Goal: Task Accomplishment & Management: Use online tool/utility

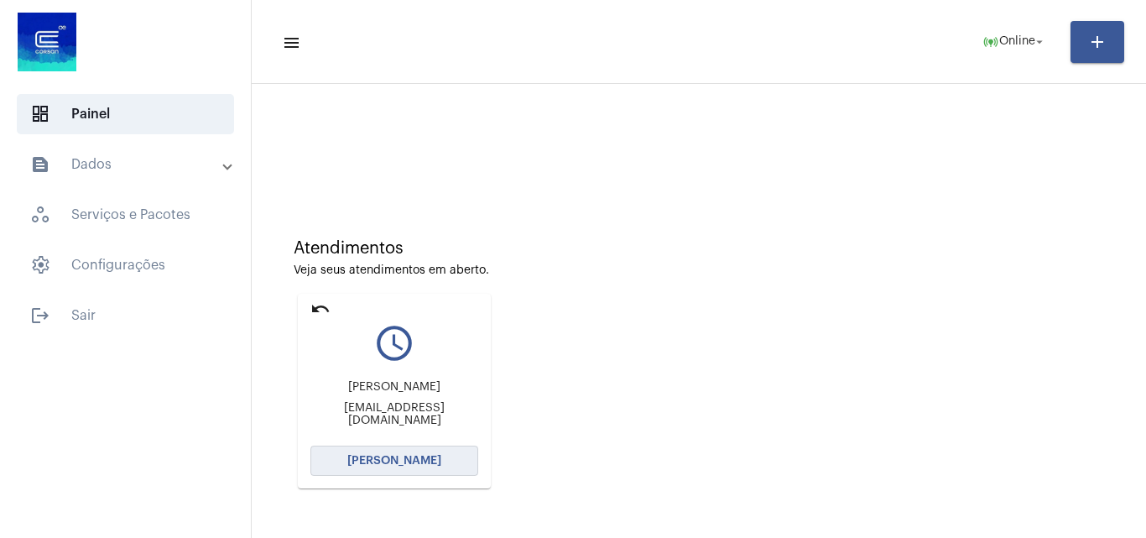
click at [443, 458] on button "Abrir Chamada" at bounding box center [395, 461] width 168 height 30
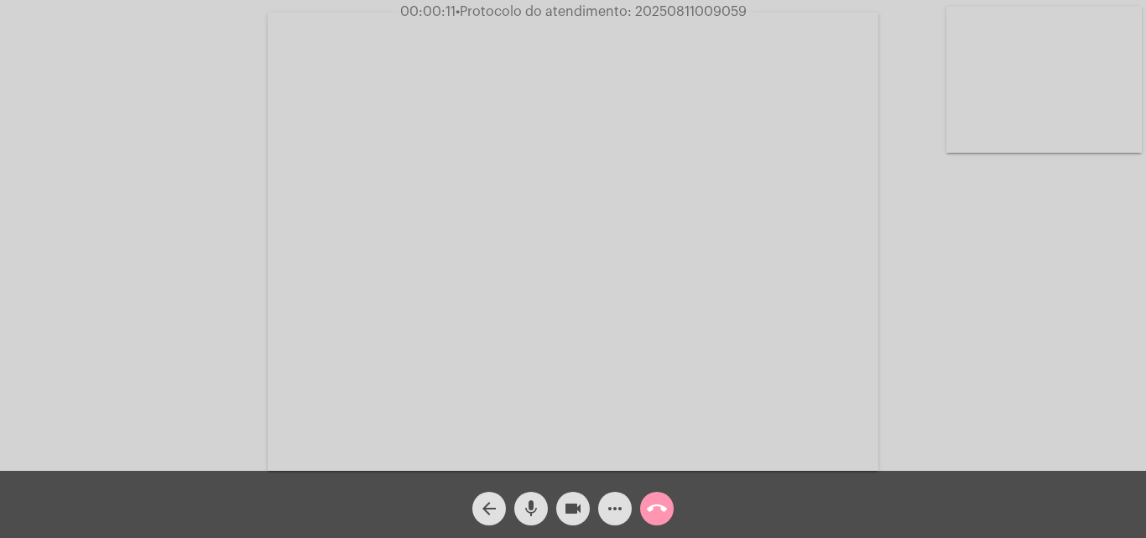
click at [975, 321] on div "Acessando Câmera e Microfone..." at bounding box center [573, 239] width 1143 height 471
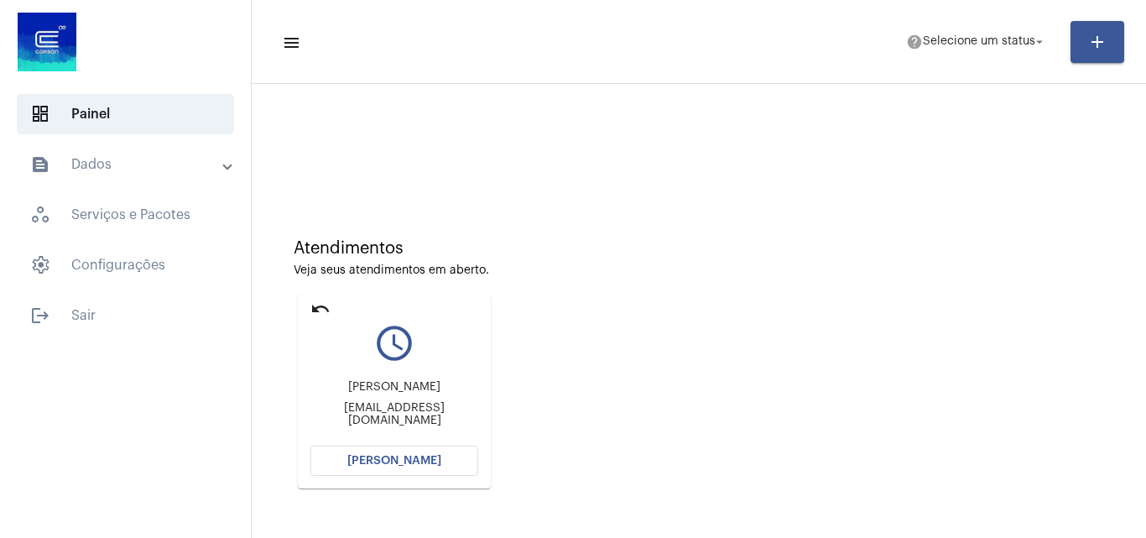
click at [322, 307] on mat-icon "undo" at bounding box center [321, 309] width 20 height 20
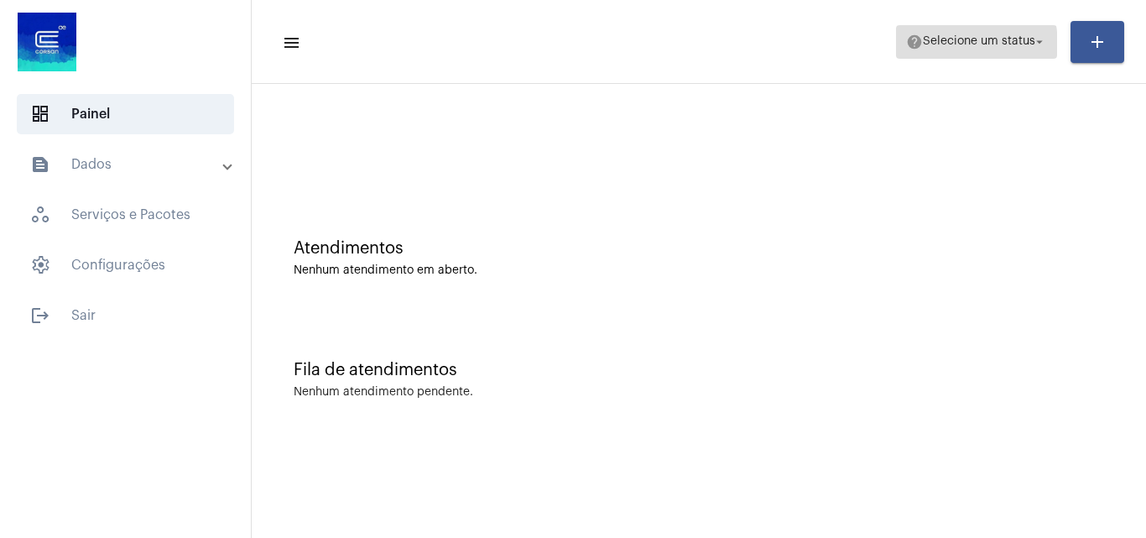
click at [942, 45] on span "Selecione um status" at bounding box center [979, 42] width 112 height 12
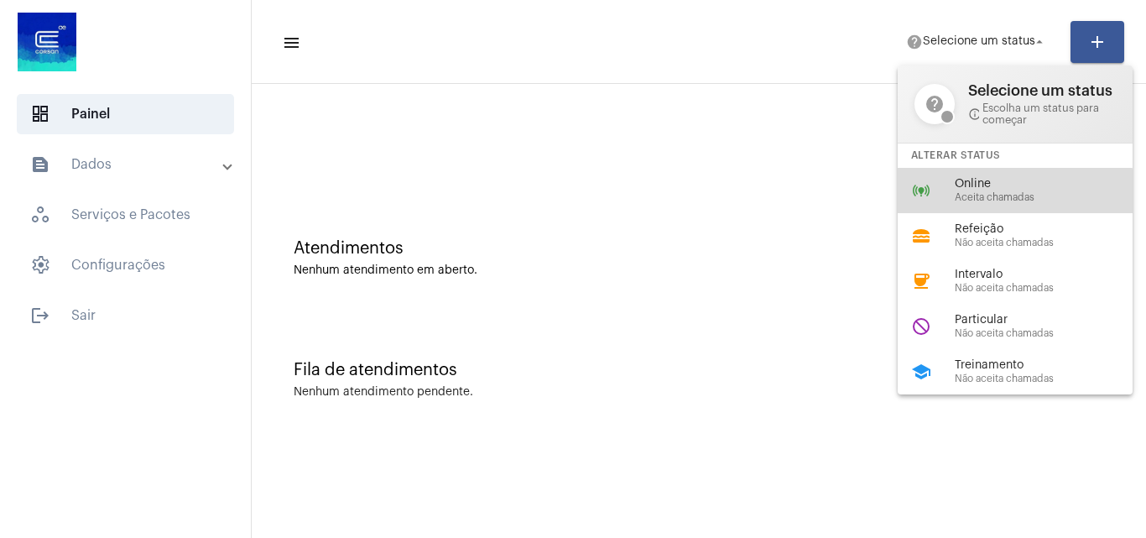
click at [975, 193] on span "Aceita chamadas" at bounding box center [1050, 197] width 191 height 11
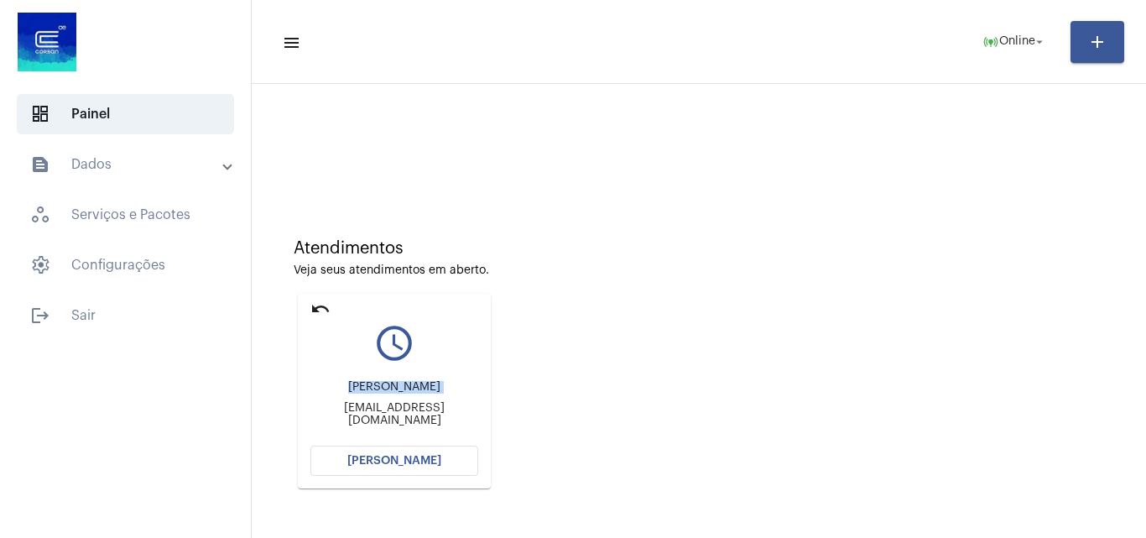
drag, startPoint x: 327, startPoint y: 423, endPoint x: 266, endPoint y: 410, distance: 62.7
click at [269, 411] on div "Atendimentos Veja seus atendimentos em aberto. undo query_builder Lucas dos San…" at bounding box center [699, 357] width 878 height 337
click at [285, 363] on div "Atendimentos Veja seus atendimentos em aberto. undo query_builder Lucas dos San…" at bounding box center [699, 357] width 878 height 337
click at [138, 263] on span "settings Configurações" at bounding box center [125, 265] width 217 height 40
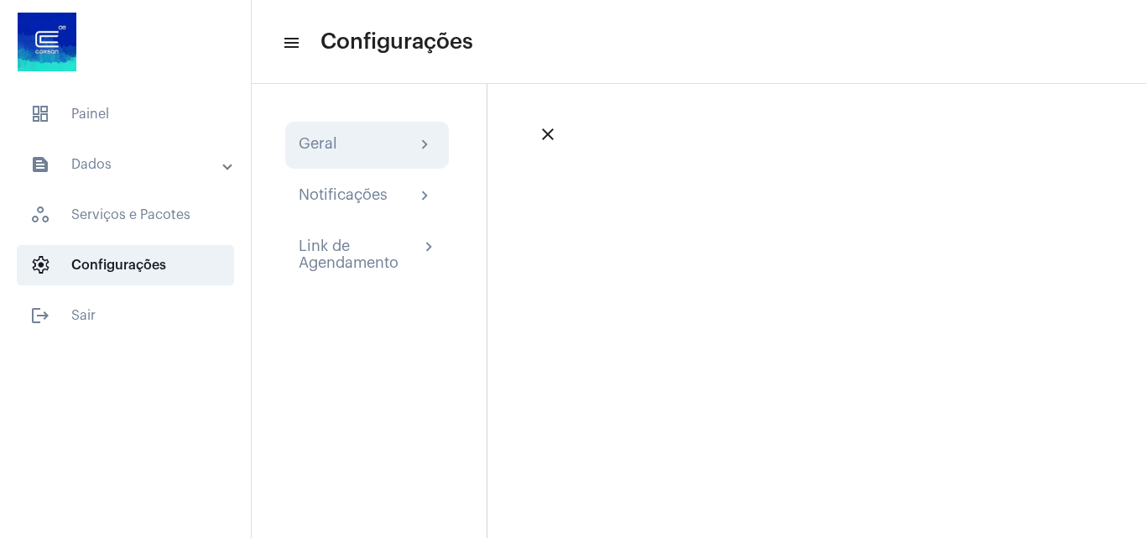
click at [353, 154] on div "Geral chevron_right" at bounding box center [367, 145] width 137 height 20
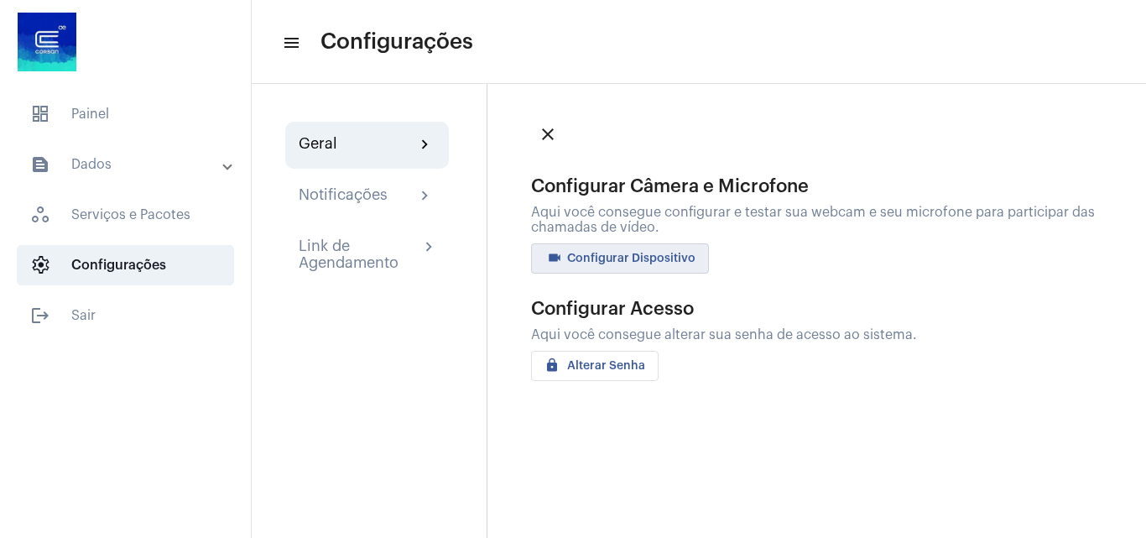
click at [632, 263] on span "videocam Configurar Dispositivo" at bounding box center [620, 259] width 151 height 12
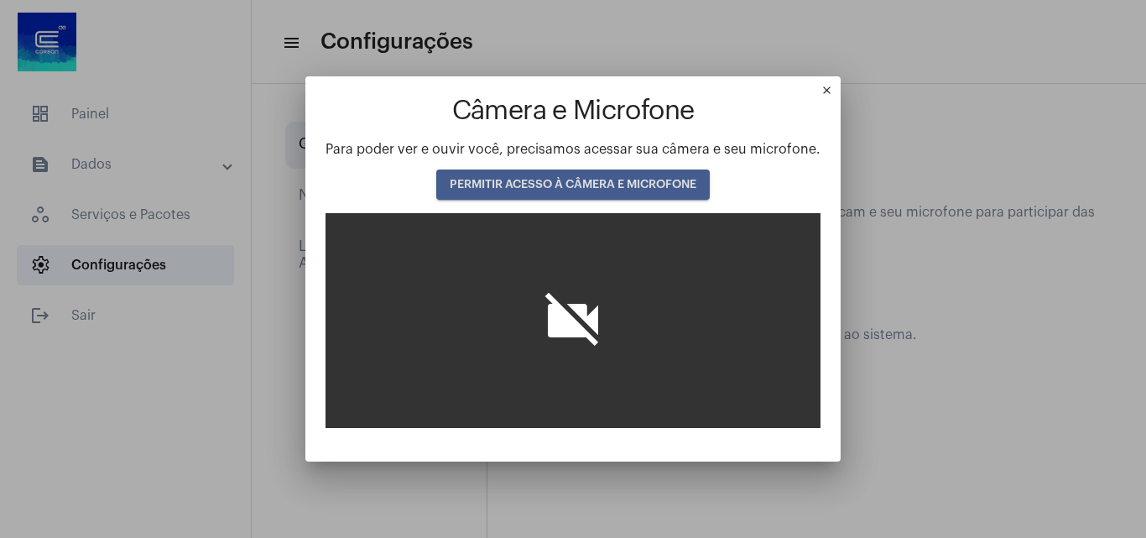
click at [588, 174] on button "PERMITIR ACESSO À CÂMERA E MICROFONE" at bounding box center [573, 185] width 274 height 30
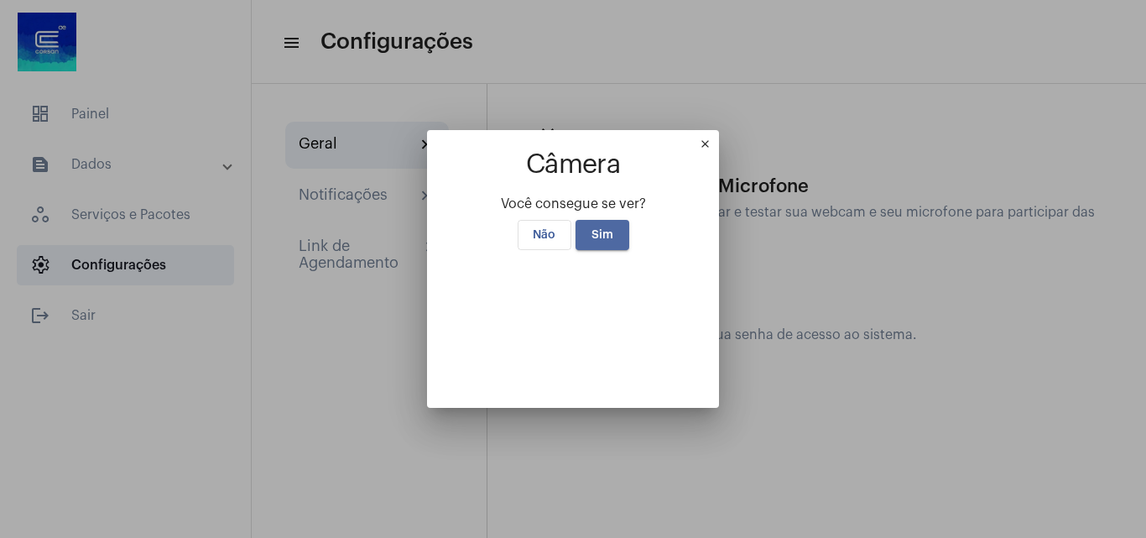
click at [600, 229] on span "Sim" at bounding box center [603, 235] width 22 height 12
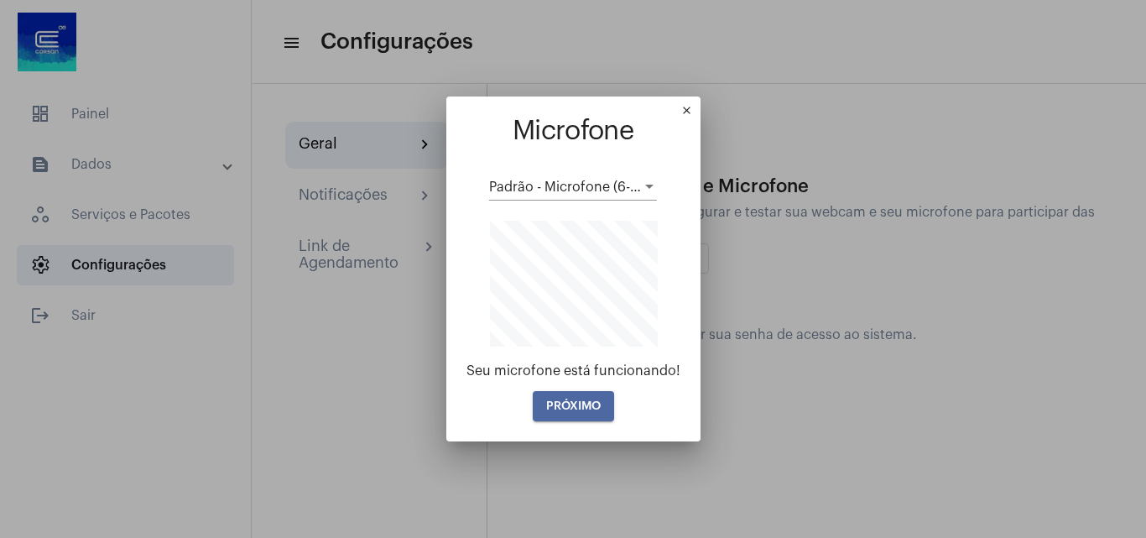
click at [571, 403] on span "PRÓXIMO" at bounding box center [573, 406] width 55 height 12
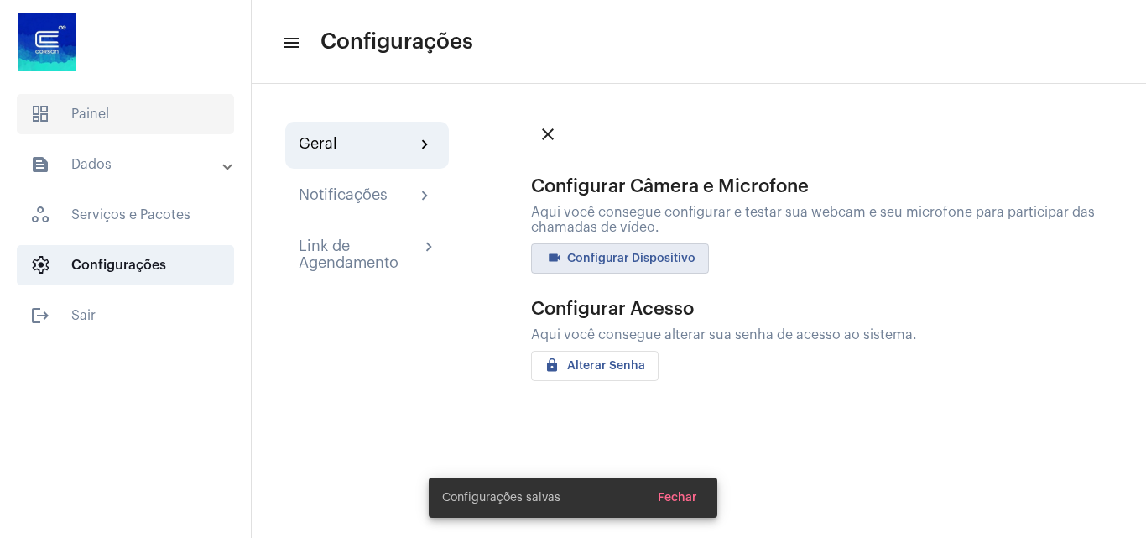
click at [91, 112] on span "dashboard Painel" at bounding box center [125, 114] width 217 height 40
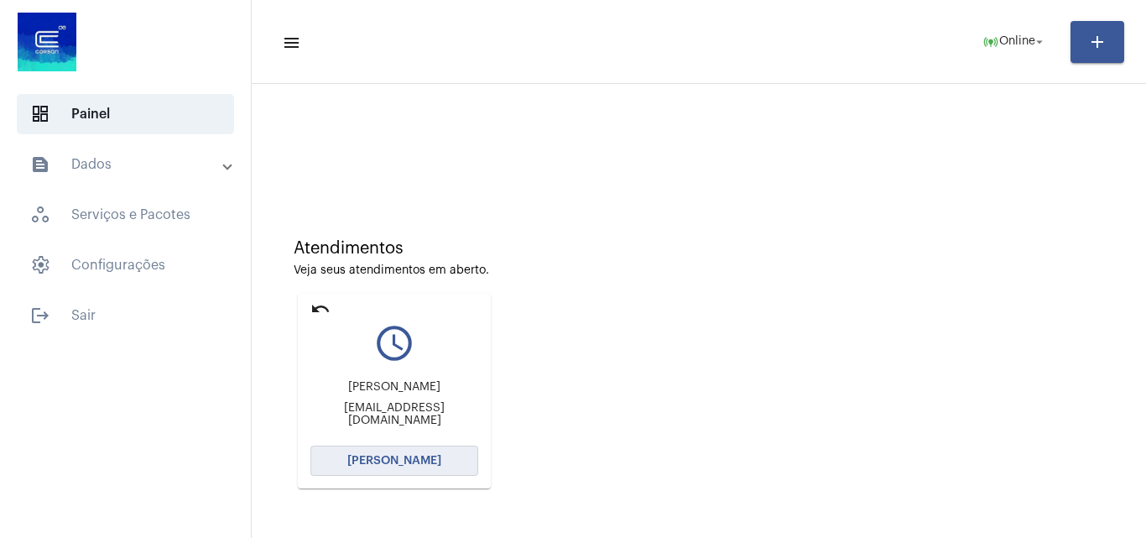
click at [387, 456] on span "[PERSON_NAME]" at bounding box center [394, 461] width 94 height 12
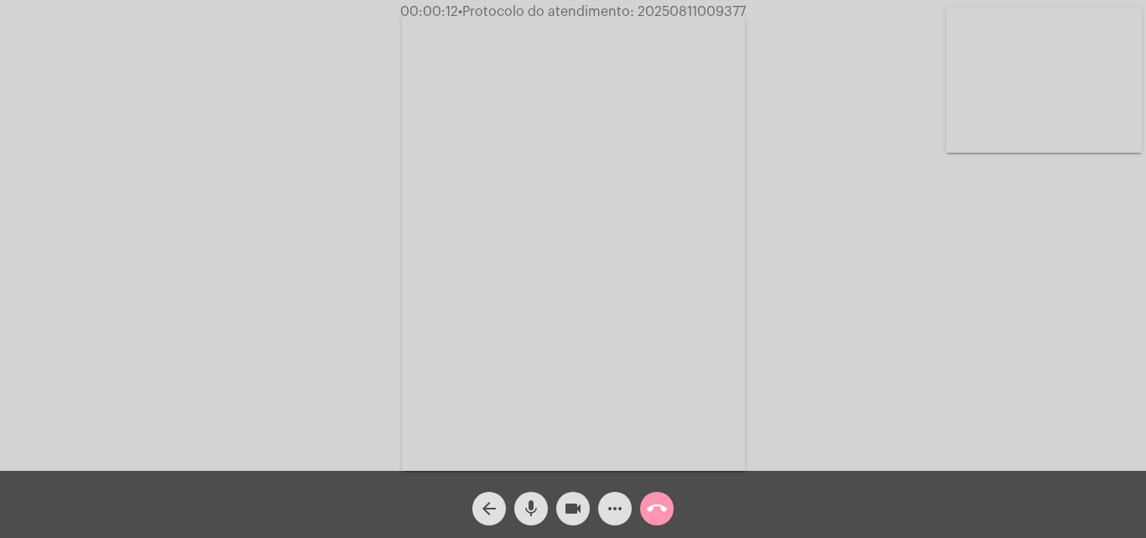
click at [853, 381] on div "Acessando Câmera e Microfone..." at bounding box center [573, 239] width 1143 height 471
click at [529, 504] on mat-icon "mic" at bounding box center [531, 509] width 20 height 20
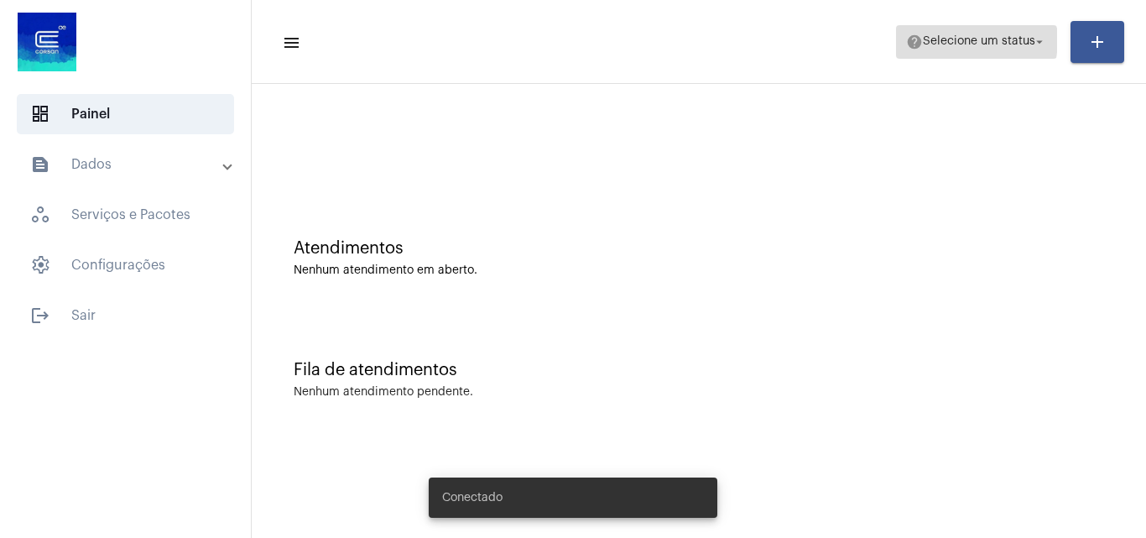
click at [968, 40] on span "Selecione um status" at bounding box center [979, 42] width 112 height 12
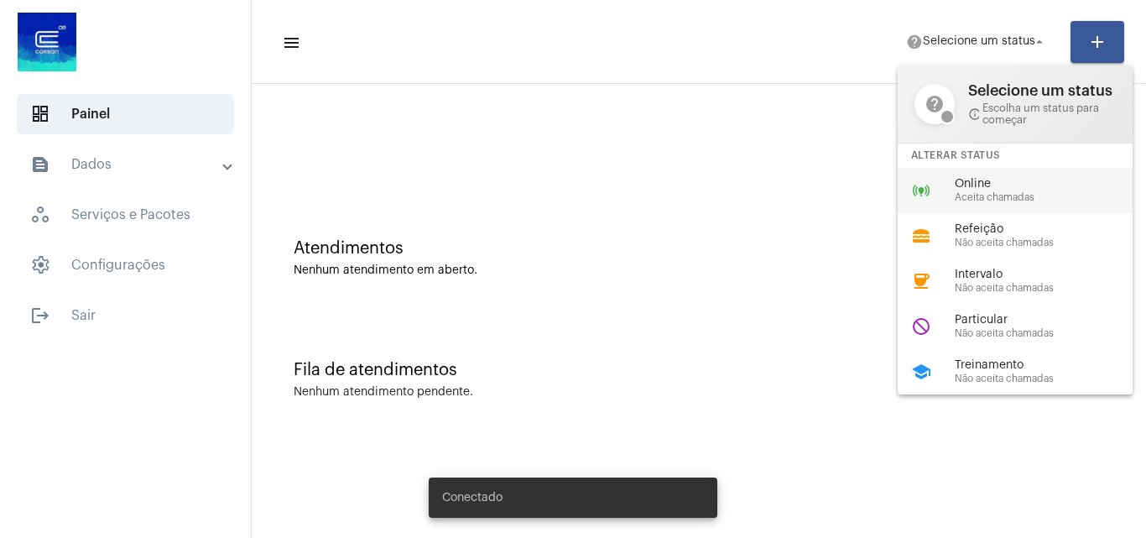
click at [989, 194] on span "Aceita chamadas" at bounding box center [1050, 197] width 191 height 11
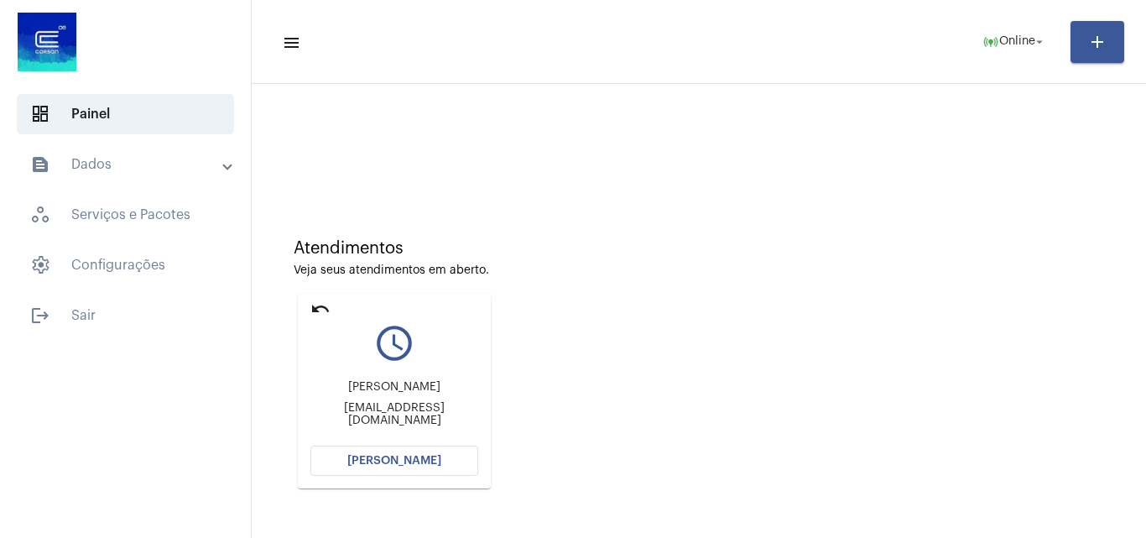
click at [326, 306] on mat-icon "undo" at bounding box center [321, 309] width 20 height 20
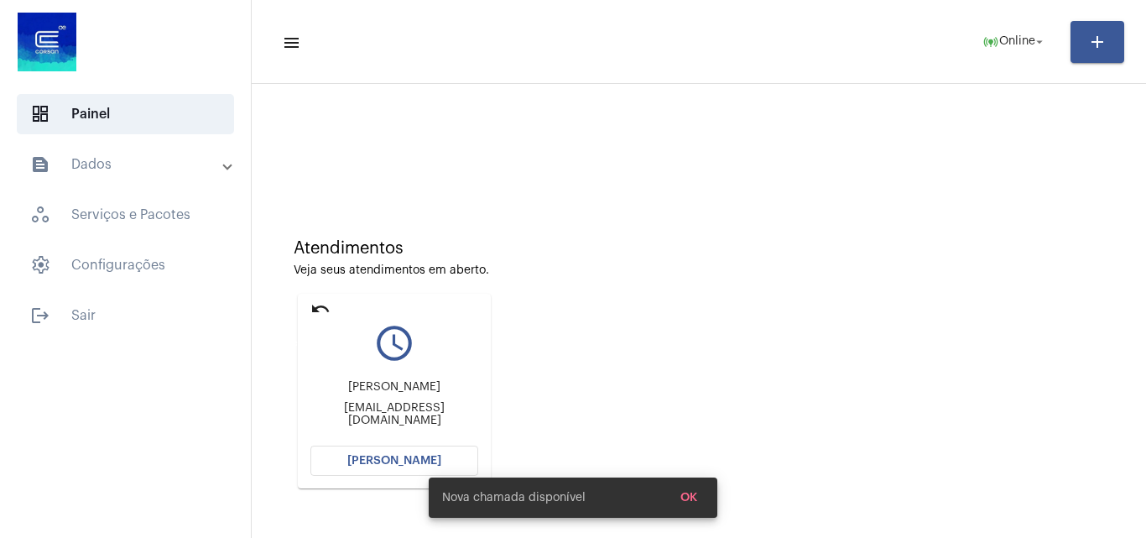
click at [318, 307] on div "Atendimentos Veja seus atendimentos em aberto. undo query_builder Ernani Junior…" at bounding box center [699, 357] width 878 height 337
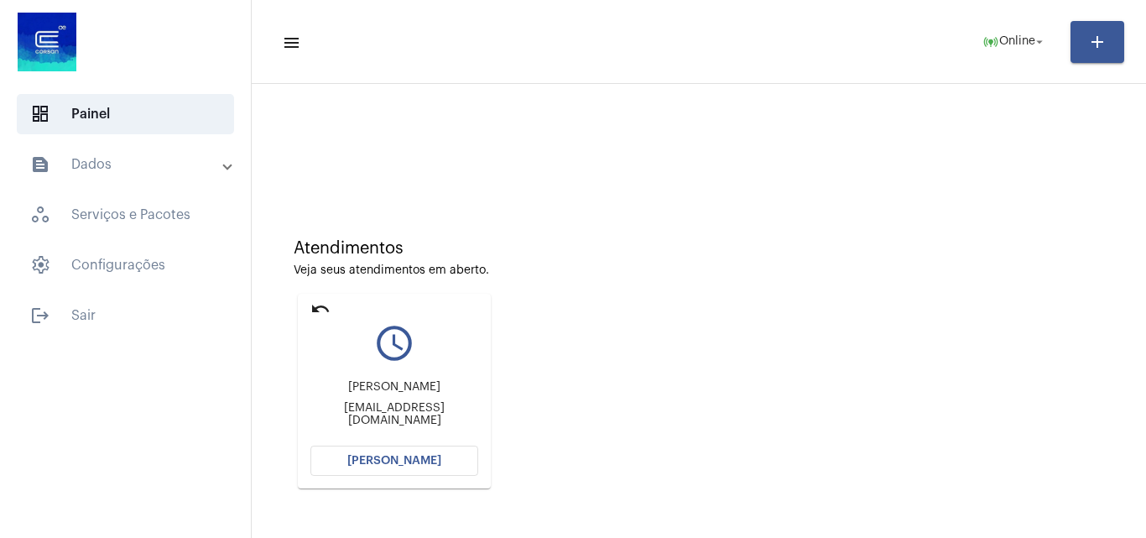
click at [403, 456] on span "[PERSON_NAME]" at bounding box center [394, 461] width 94 height 12
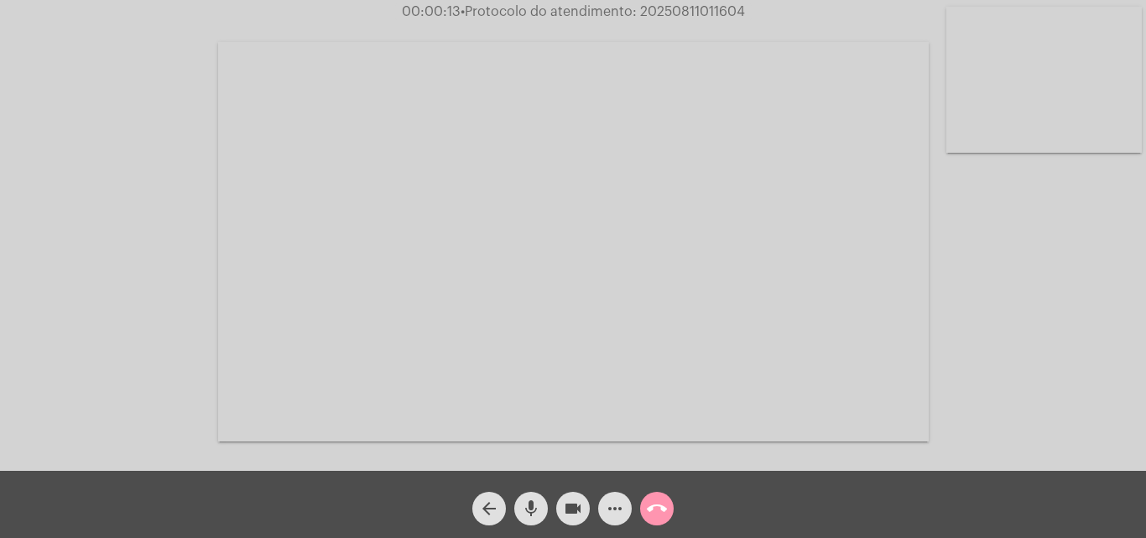
click at [521, 506] on mat-icon "mic" at bounding box center [531, 509] width 20 height 20
click at [655, 508] on mat-icon "call_end" at bounding box center [657, 509] width 20 height 20
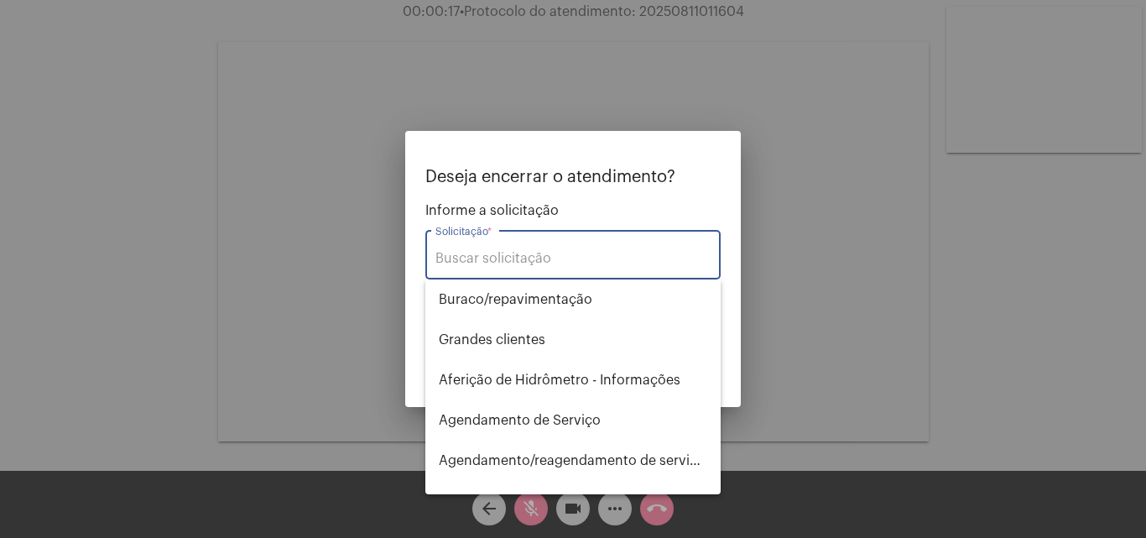
click at [514, 251] on input "Solicitação *" at bounding box center [573, 258] width 275 height 15
type input "p"
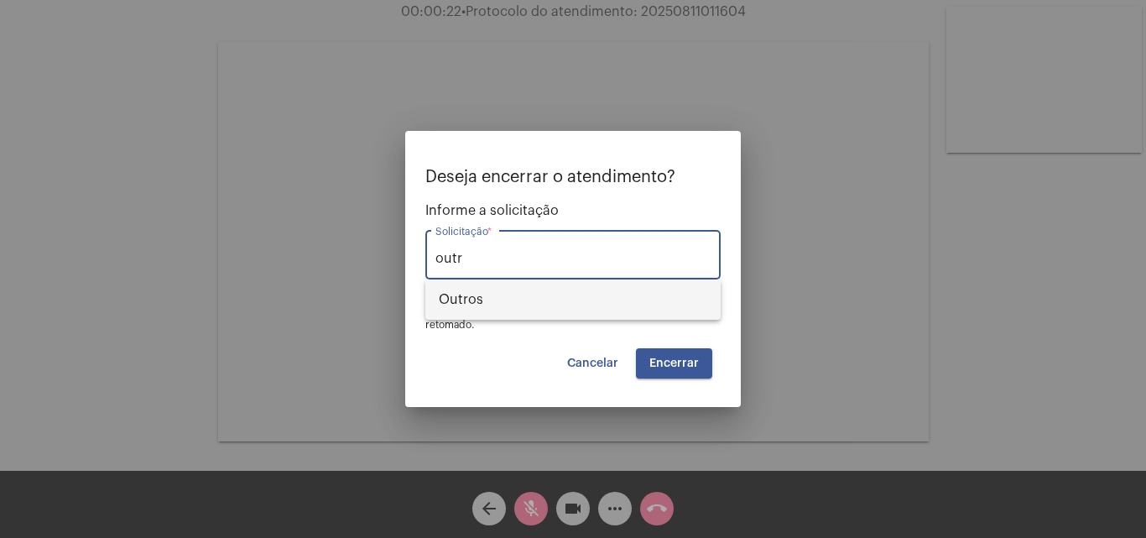
click at [529, 301] on span "Outros" at bounding box center [573, 299] width 269 height 40
type input "Outros"
click at [663, 365] on span "Encerrar" at bounding box center [675, 364] width 50 height 12
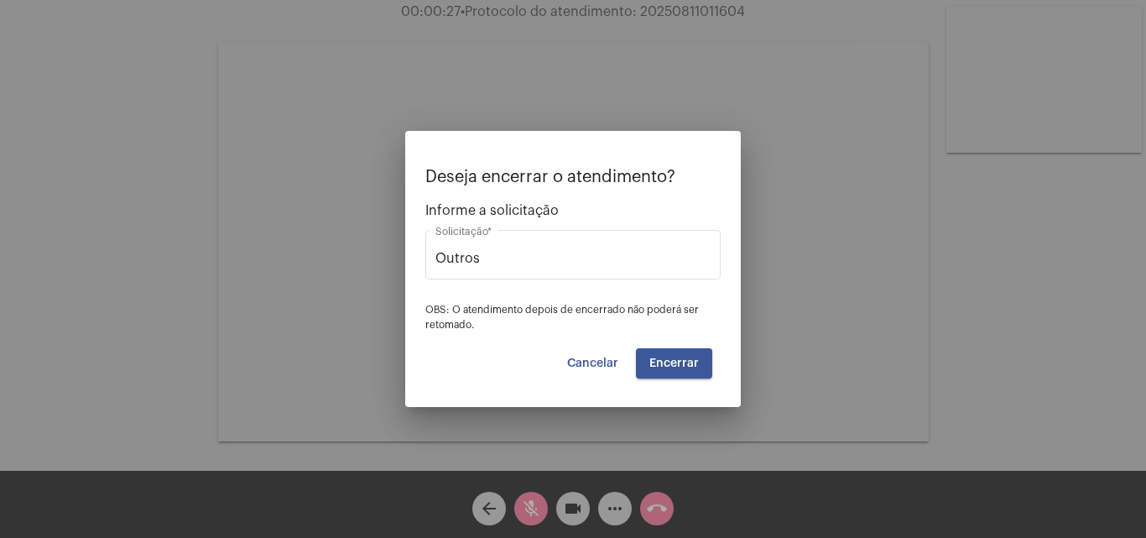
click at [682, 351] on button "Encerrar" at bounding box center [674, 363] width 76 height 30
click at [608, 359] on span "Cancelar" at bounding box center [592, 364] width 51 height 12
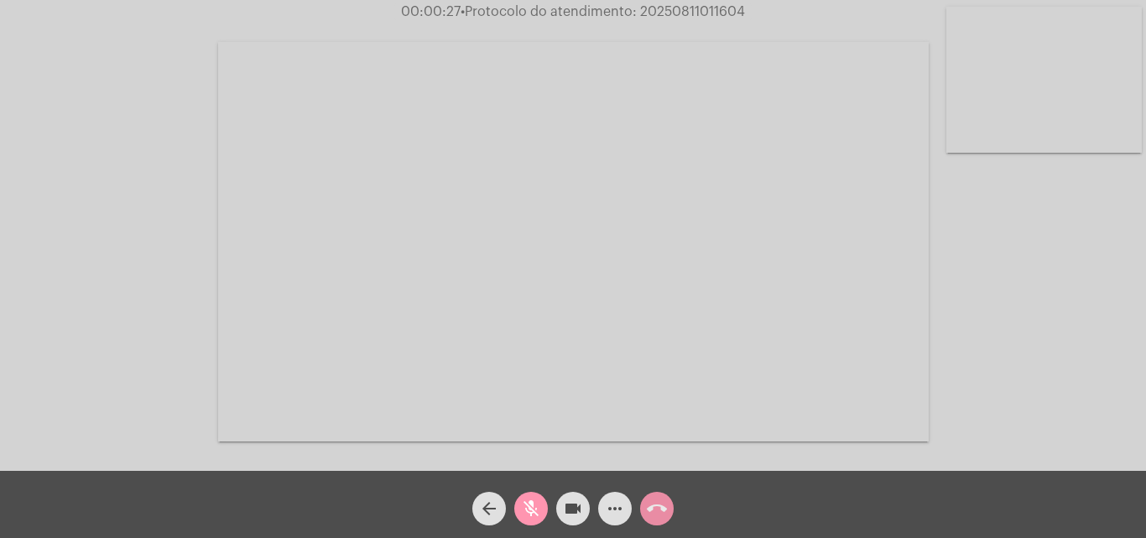
click at [494, 505] on mat-icon "arrow_back" at bounding box center [489, 509] width 20 height 20
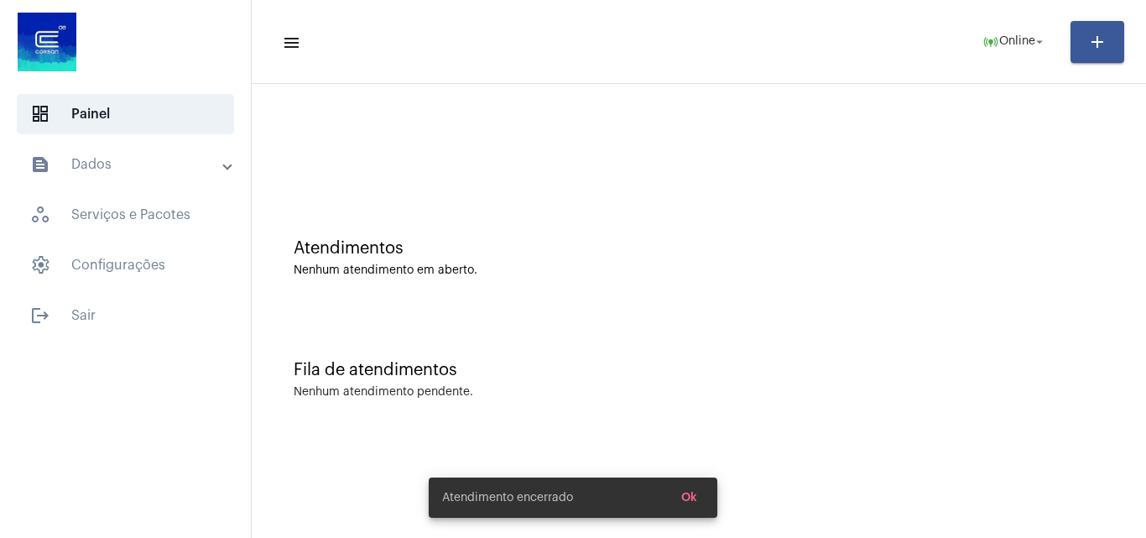
click at [686, 490] on button "Ok" at bounding box center [689, 498] width 43 height 30
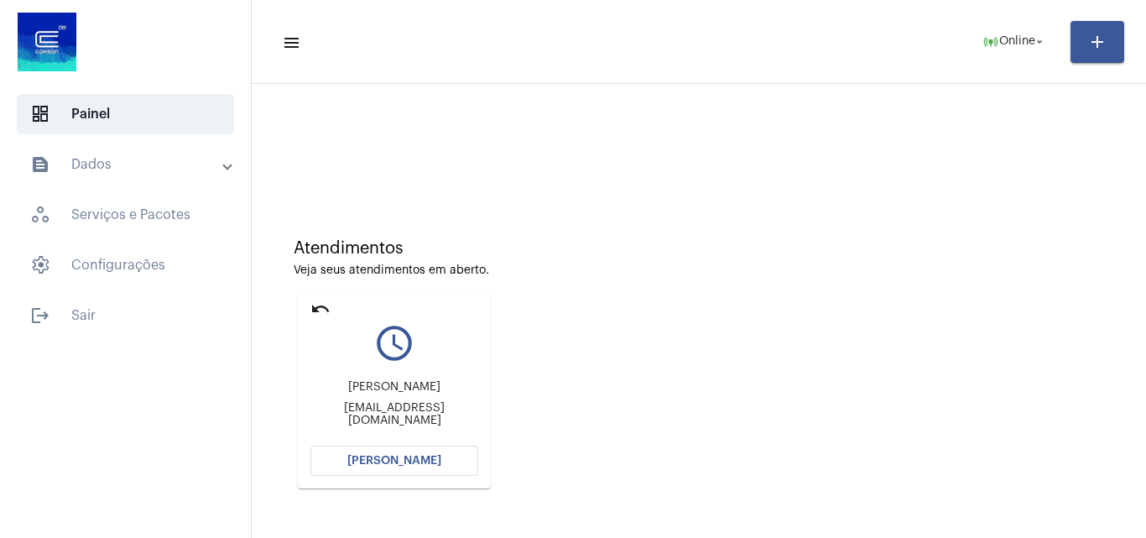
click at [404, 457] on span "[PERSON_NAME]" at bounding box center [394, 461] width 94 height 12
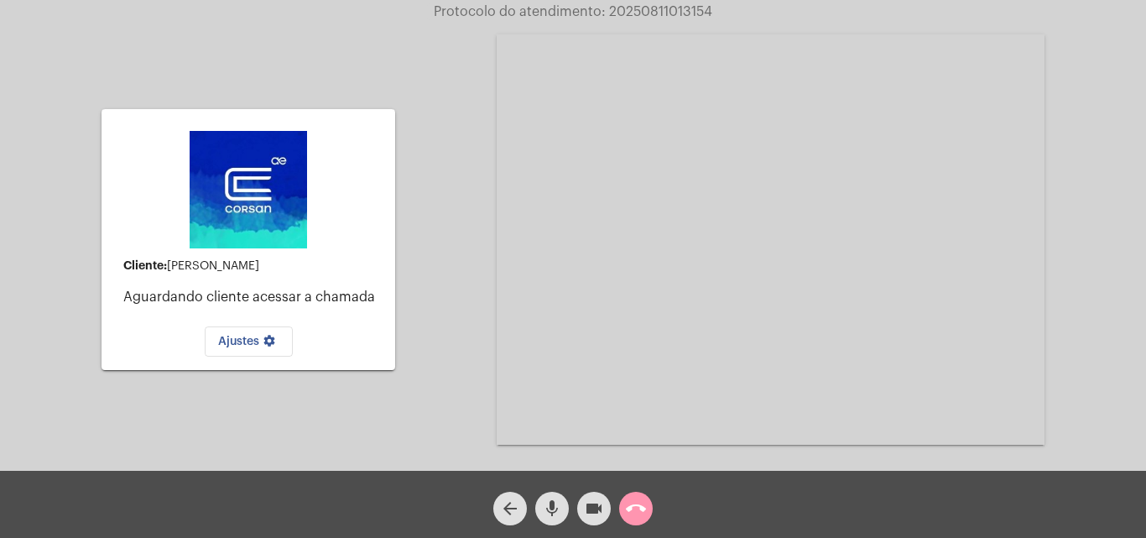
click at [561, 508] on mat-icon "mic" at bounding box center [552, 509] width 20 height 20
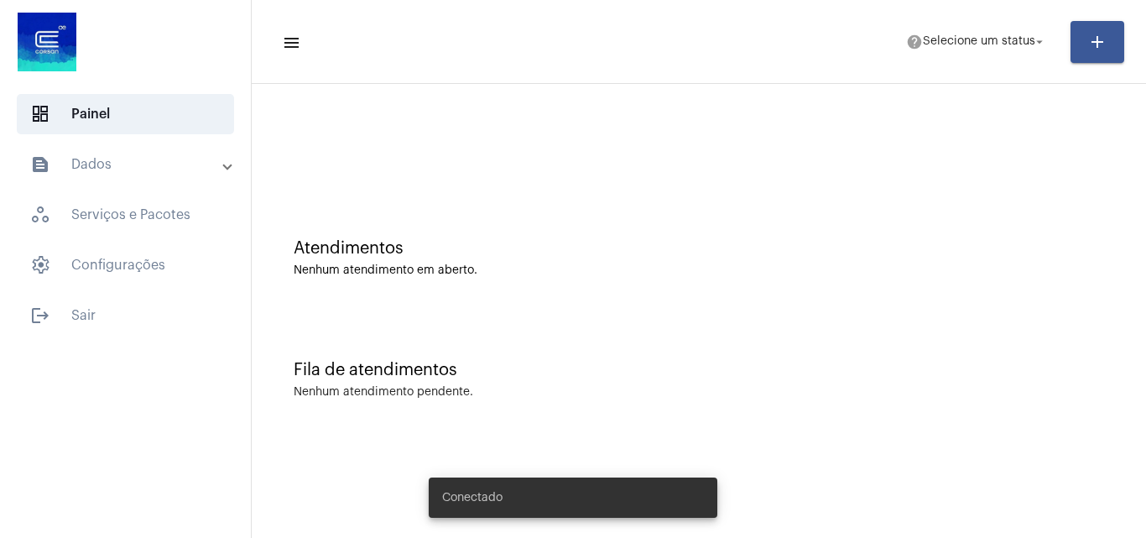
click at [976, 24] on mat-toolbar-row "menu help Selecione um status arrow_drop_down add" at bounding box center [699, 42] width 895 height 54
click at [976, 38] on span "Selecione um status" at bounding box center [979, 42] width 112 height 12
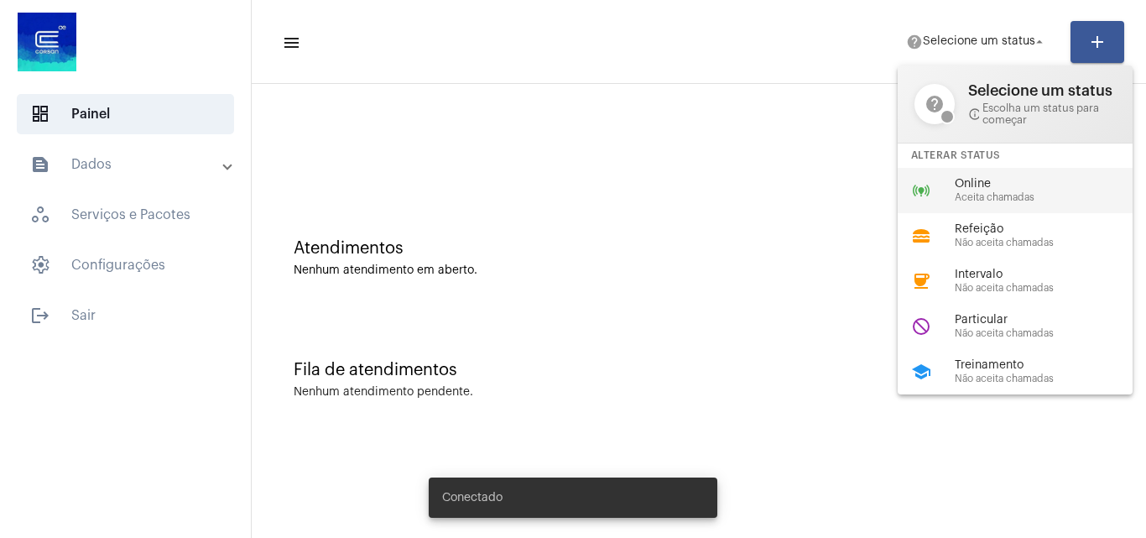
click at [981, 181] on span "Online" at bounding box center [1050, 184] width 191 height 13
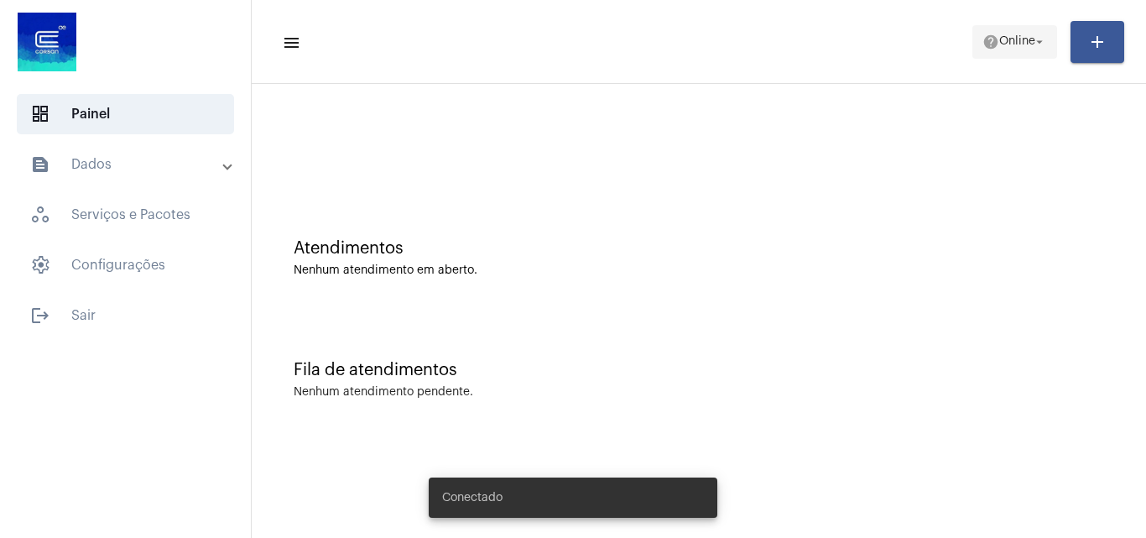
click at [1035, 41] on mat-icon "arrow_drop_down" at bounding box center [1039, 41] width 15 height 15
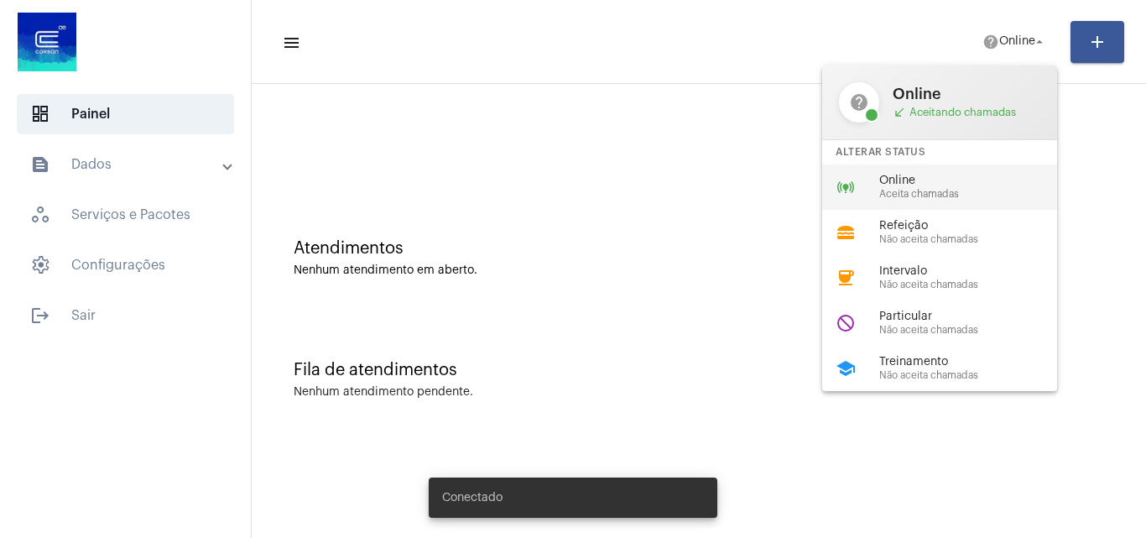
click at [969, 189] on span "Aceita chamadas" at bounding box center [975, 194] width 191 height 11
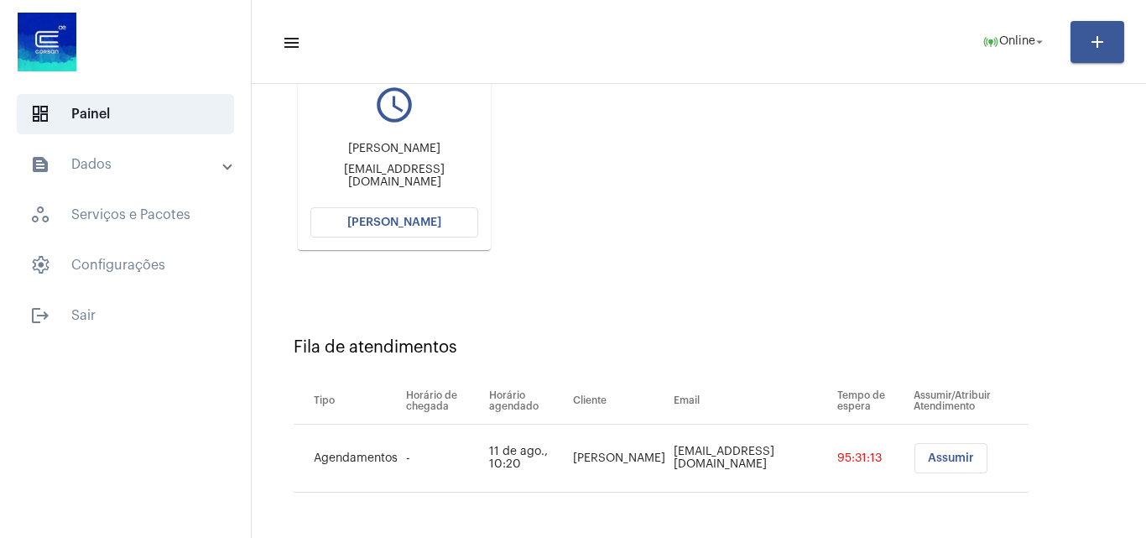
scroll to position [71, 0]
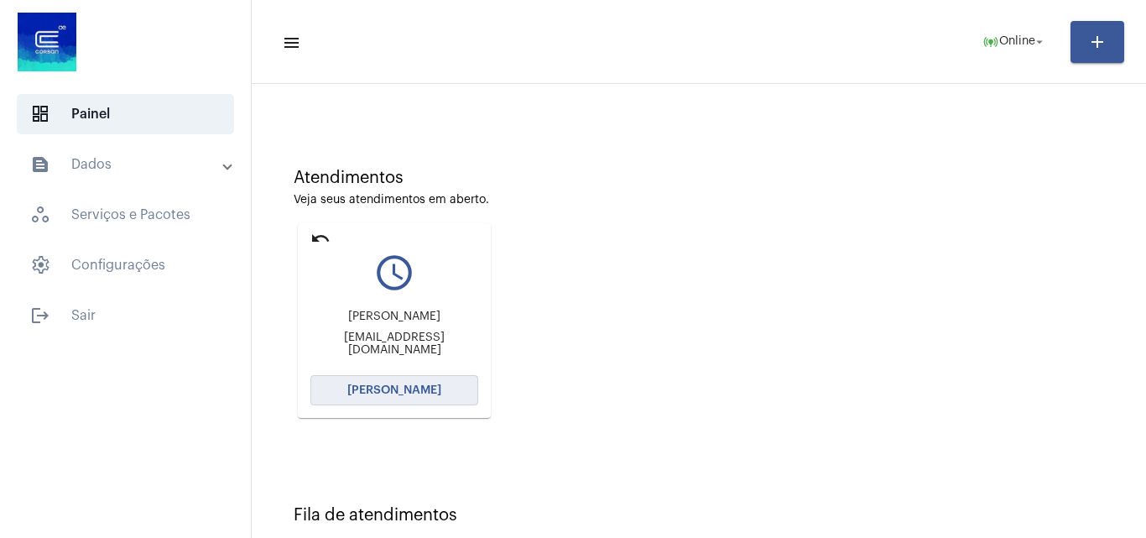
click at [400, 389] on span "[PERSON_NAME]" at bounding box center [394, 390] width 94 height 12
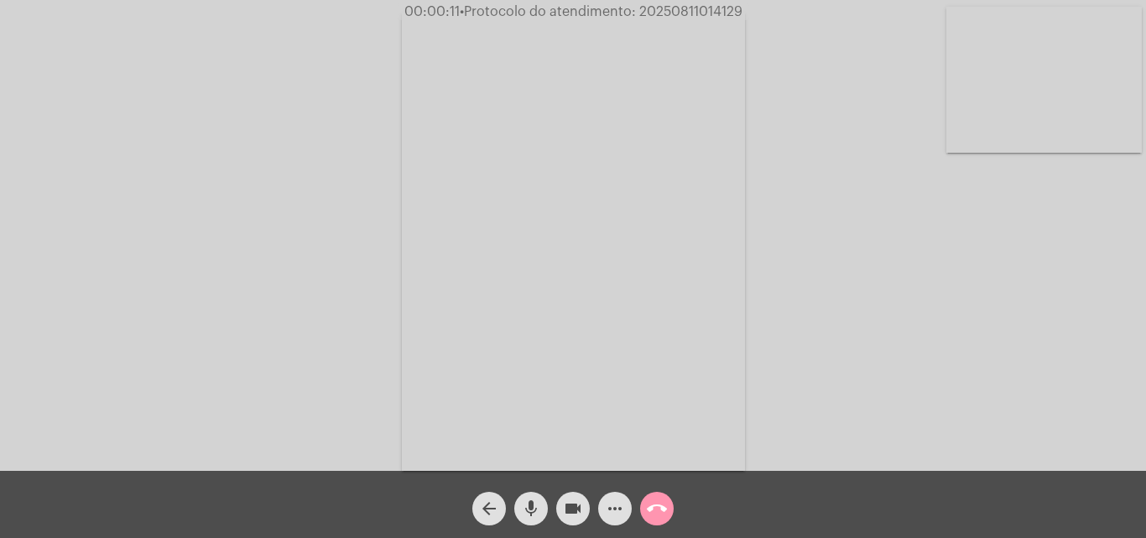
click at [985, 329] on div "Acessando Câmera e Microfone..." at bounding box center [573, 239] width 1143 height 471
click at [528, 495] on span "mic" at bounding box center [531, 509] width 20 height 34
click at [527, 498] on span "mic_off" at bounding box center [531, 509] width 20 height 34
drag, startPoint x: 507, startPoint y: 496, endPoint x: 525, endPoint y: 500, distance: 18.9
click at [509, 497] on div "arrow_back" at bounding box center [489, 504] width 42 height 42
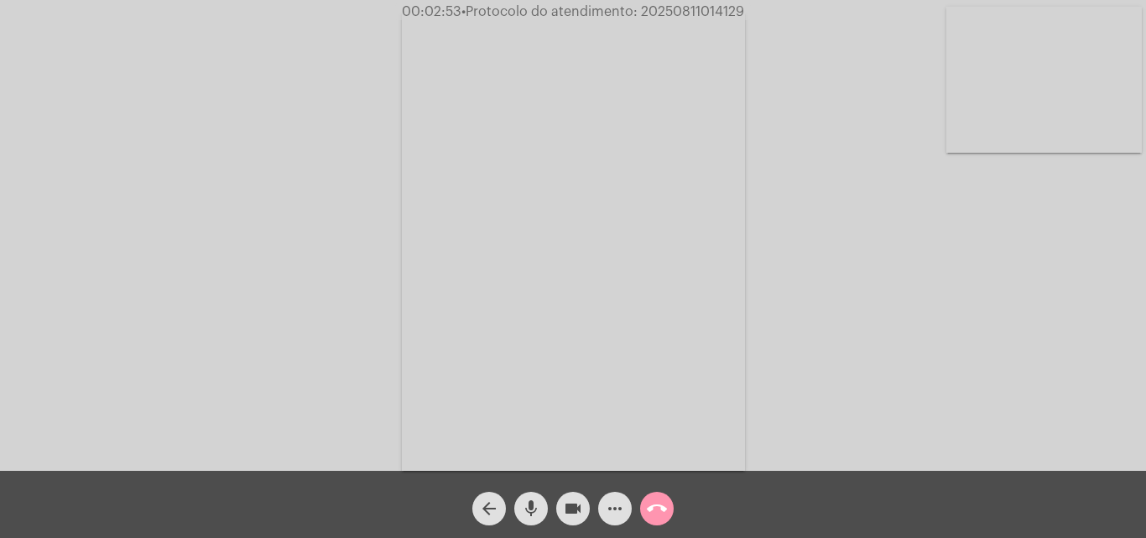
click at [525, 500] on mat-icon "mic" at bounding box center [531, 509] width 20 height 20
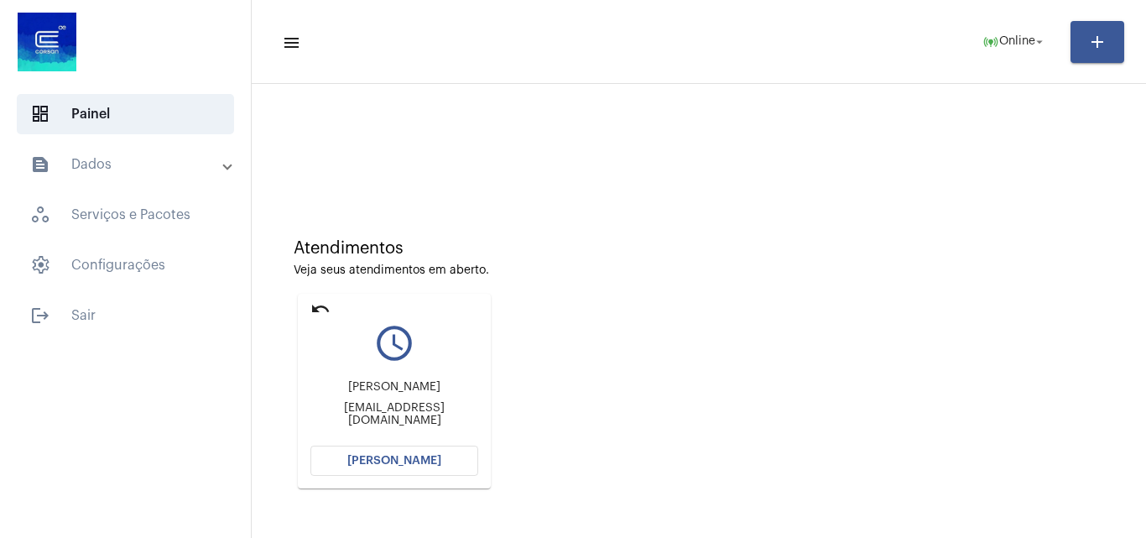
click at [444, 460] on button "[PERSON_NAME]" at bounding box center [395, 461] width 168 height 30
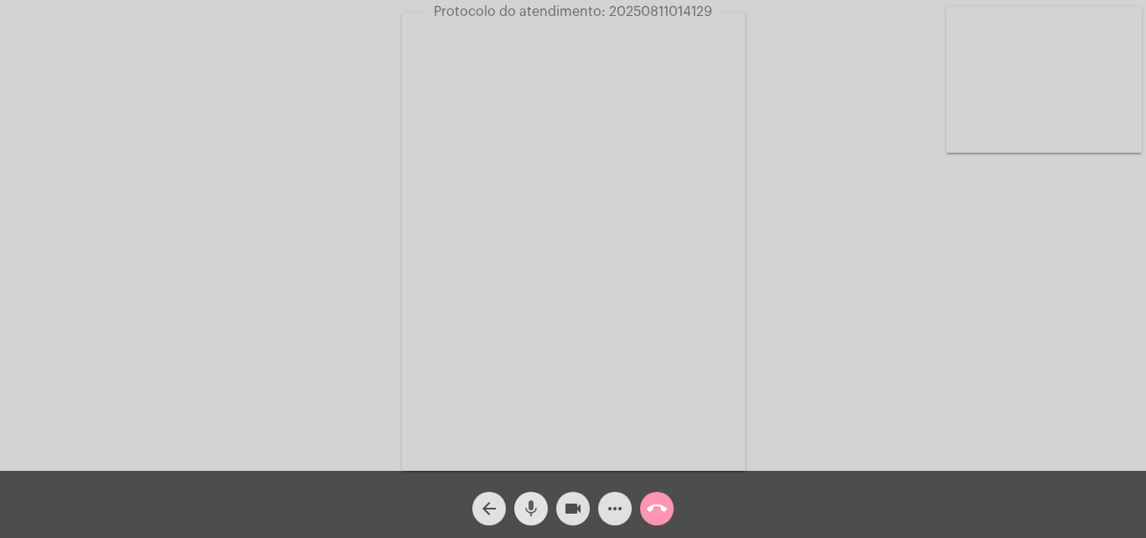
click at [537, 511] on mat-icon "mic" at bounding box center [531, 509] width 20 height 20
click at [518, 504] on button "mic_off" at bounding box center [531, 509] width 34 height 34
click at [529, 504] on mat-icon "mic" at bounding box center [531, 509] width 20 height 20
click at [535, 505] on mat-icon "mic_off" at bounding box center [531, 509] width 20 height 20
click at [532, 506] on mat-icon "mic" at bounding box center [531, 509] width 20 height 20
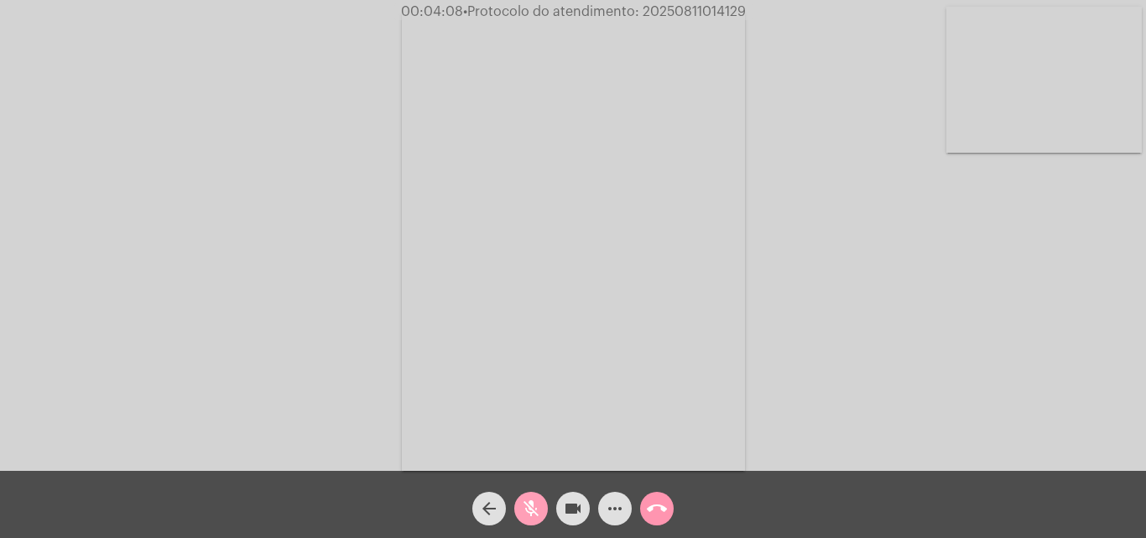
click at [530, 506] on mat-icon "mic_off" at bounding box center [531, 509] width 20 height 20
click at [532, 499] on mat-icon "mic" at bounding box center [531, 509] width 20 height 20
click at [529, 507] on mat-icon "mic_off" at bounding box center [531, 509] width 20 height 20
click at [614, 502] on mat-icon "more_horiz" at bounding box center [615, 509] width 20 height 20
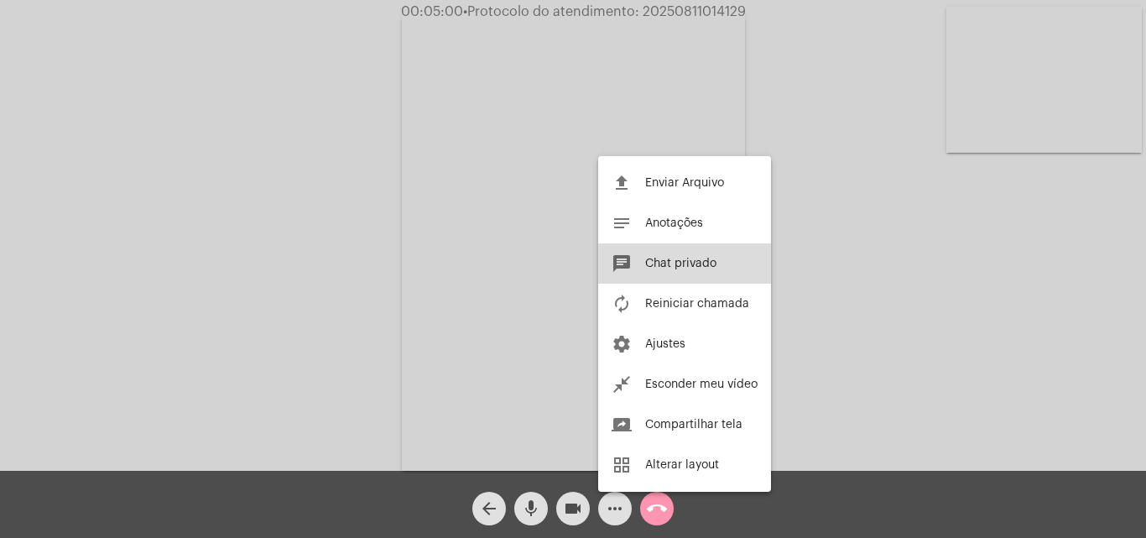
click at [667, 265] on span "Chat privado" at bounding box center [680, 264] width 71 height 12
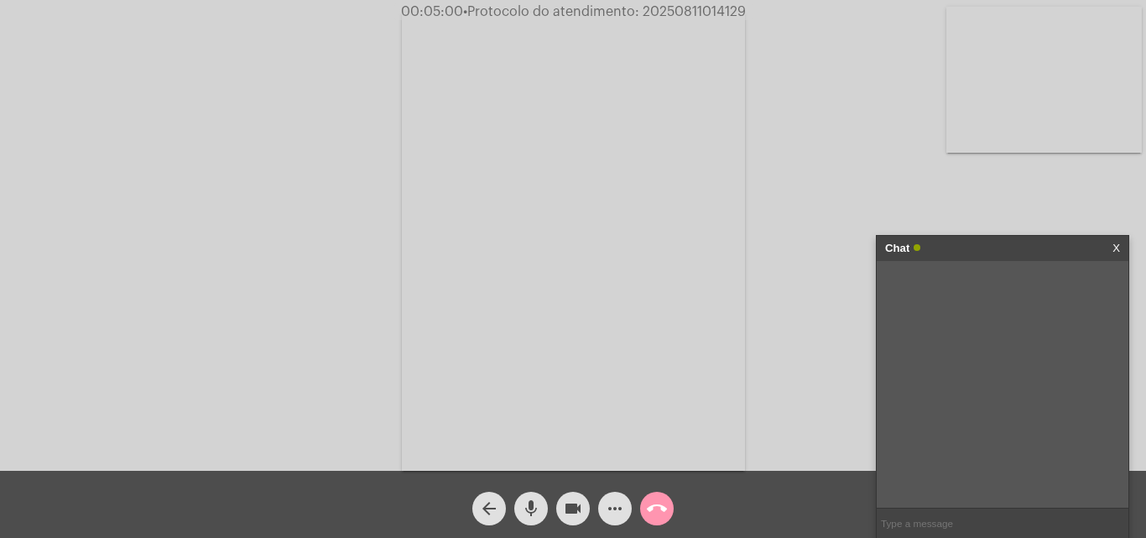
click at [956, 523] on input "text" at bounding box center [1003, 523] width 252 height 29
type input "C"
click at [909, 174] on div "Acessando Câmera e Microfone..." at bounding box center [573, 239] width 1143 height 471
click at [650, 505] on mat-icon "call_end" at bounding box center [657, 509] width 20 height 20
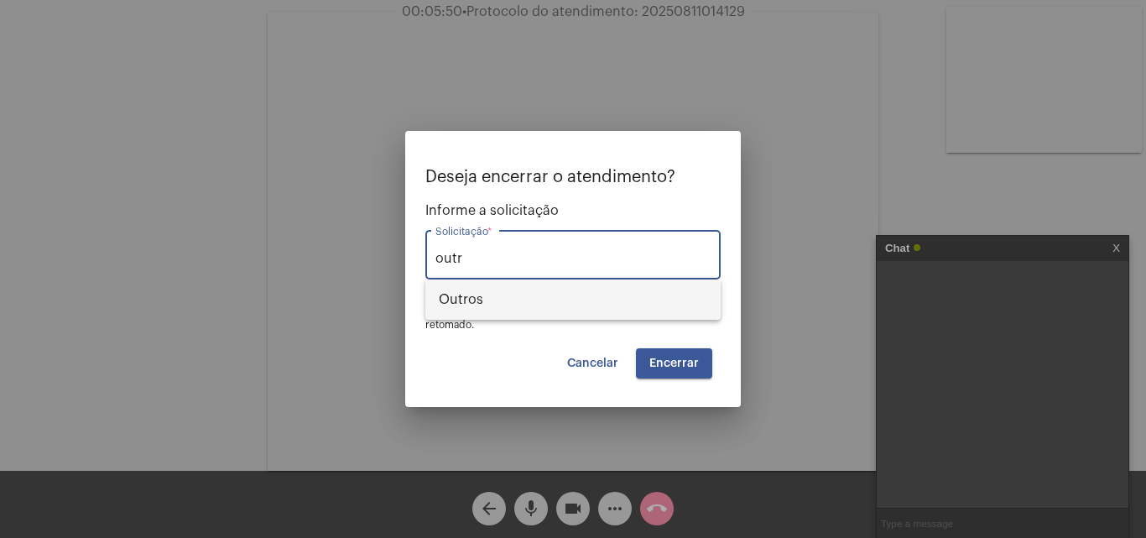
click at [536, 305] on span "Outros" at bounding box center [573, 299] width 269 height 40
type input "Outros"
click at [670, 361] on span "Encerrar" at bounding box center [675, 364] width 50 height 12
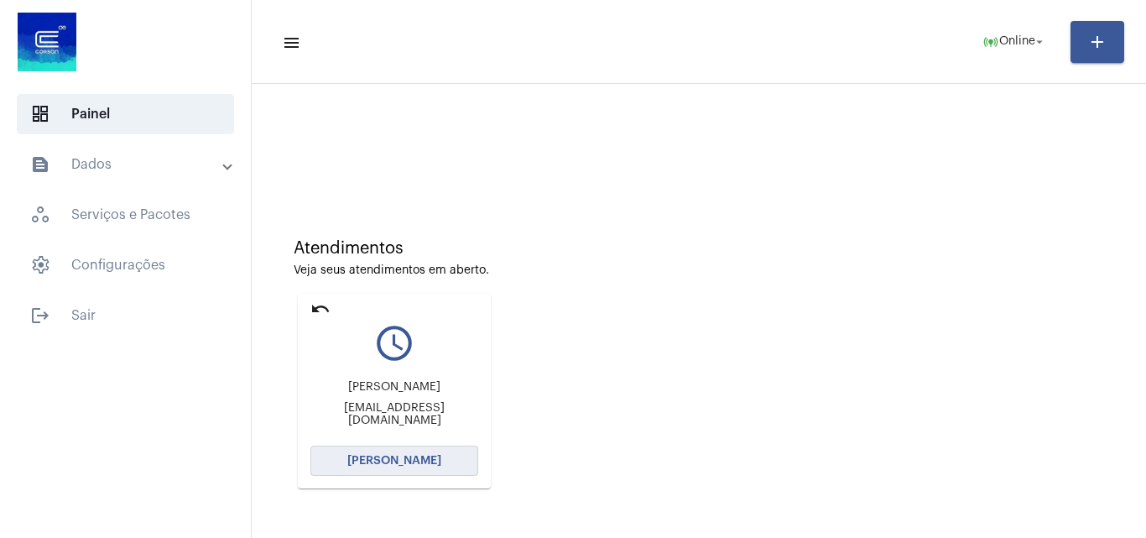
click at [407, 460] on span "[PERSON_NAME]" at bounding box center [394, 461] width 94 height 12
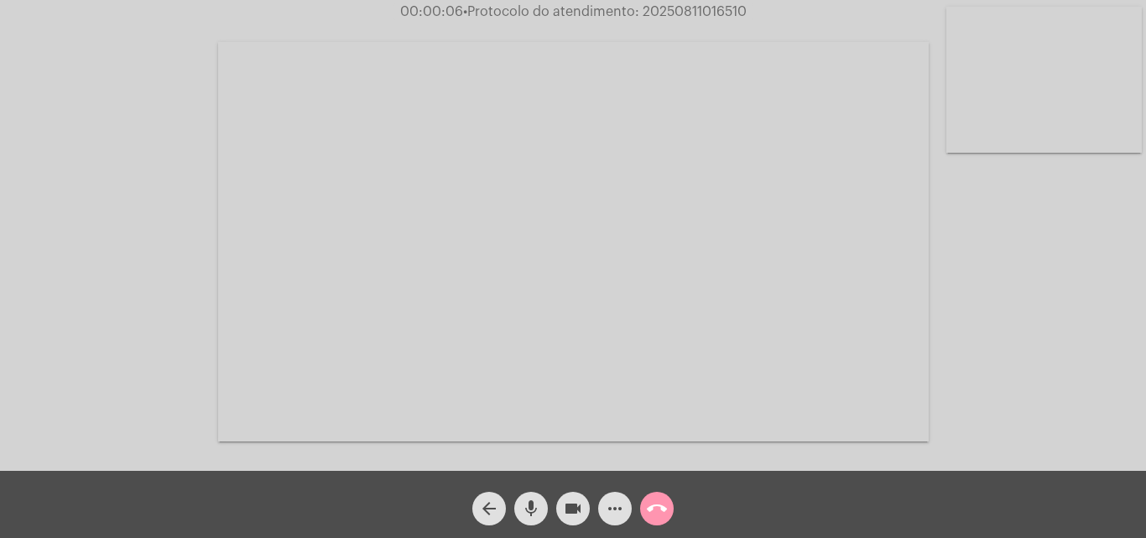
click at [530, 494] on span "mic" at bounding box center [531, 509] width 20 height 34
click at [531, 511] on mat-icon "mic_off" at bounding box center [531, 509] width 20 height 20
click at [540, 505] on mat-icon "mic" at bounding box center [531, 509] width 20 height 20
click at [531, 499] on mat-icon "mic_off" at bounding box center [531, 509] width 20 height 20
click at [538, 511] on mat-icon "mic" at bounding box center [531, 509] width 20 height 20
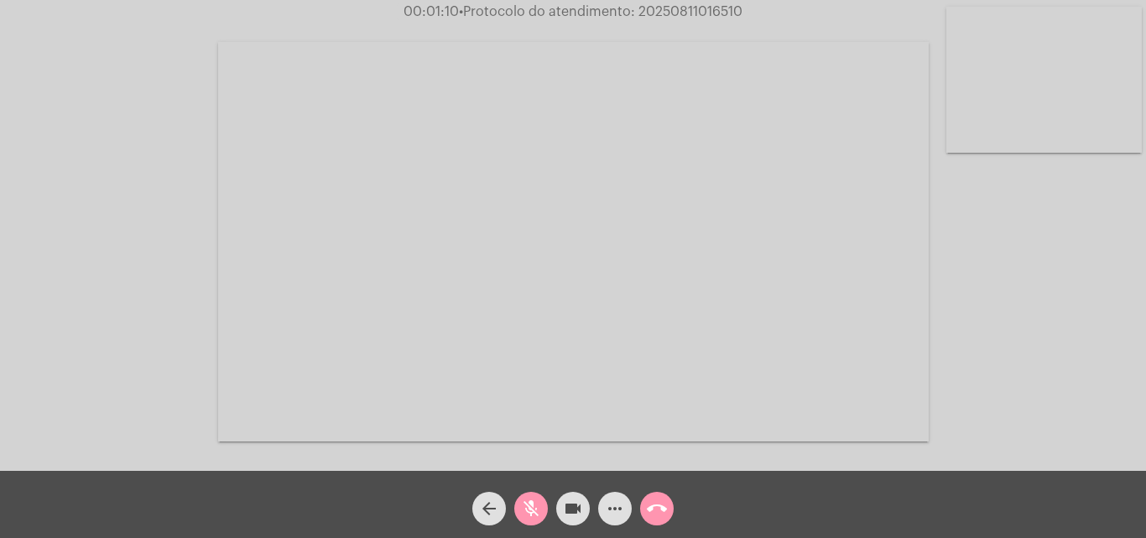
click at [529, 511] on mat-icon "mic_off" at bounding box center [531, 509] width 20 height 20
click at [534, 509] on mat-icon "mic" at bounding box center [531, 509] width 20 height 20
click at [533, 504] on mat-icon "mic_off" at bounding box center [531, 509] width 20 height 20
click at [532, 504] on mat-icon "mic" at bounding box center [531, 509] width 20 height 20
click at [533, 503] on mat-icon "mic_off" at bounding box center [531, 509] width 20 height 20
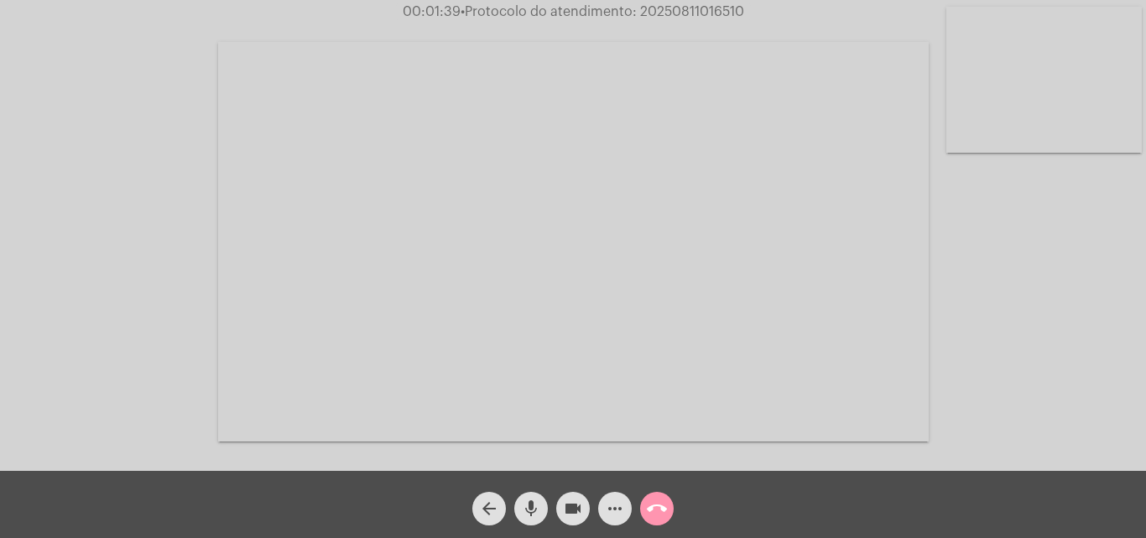
click at [531, 499] on mat-icon "mic" at bounding box center [531, 509] width 20 height 20
click at [525, 495] on span "mic_off" at bounding box center [531, 509] width 20 height 34
click at [529, 497] on span "mic" at bounding box center [531, 509] width 20 height 34
click at [530, 510] on mat-icon "mic_off" at bounding box center [531, 509] width 20 height 20
click at [527, 504] on mat-icon "mic" at bounding box center [531, 509] width 20 height 20
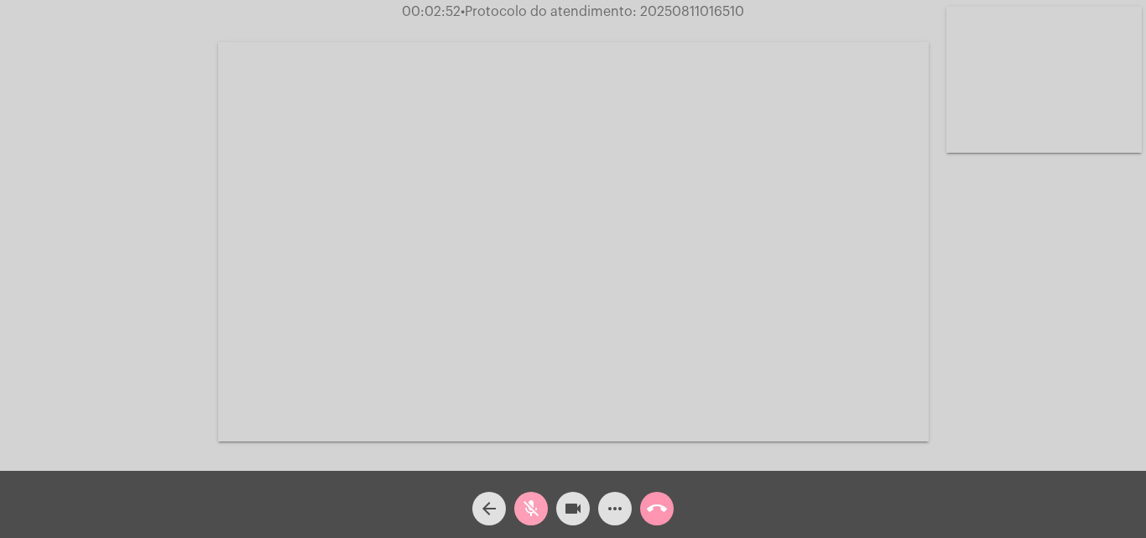
drag, startPoint x: 529, startPoint y: 505, endPoint x: 366, endPoint y: 306, distance: 257.1
click at [530, 505] on mat-icon "mic_off" at bounding box center [531, 509] width 20 height 20
click at [535, 504] on mat-icon "mic" at bounding box center [531, 509] width 20 height 20
click at [536, 503] on mat-icon "mic_off" at bounding box center [531, 509] width 20 height 20
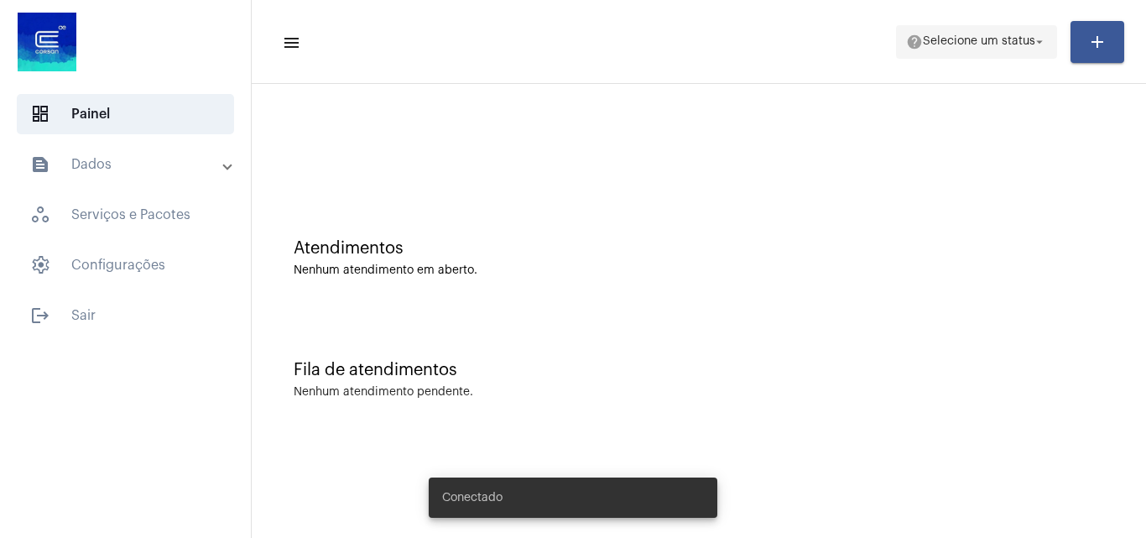
click at [981, 48] on span "help Selecione um status arrow_drop_down" at bounding box center [976, 41] width 141 height 30
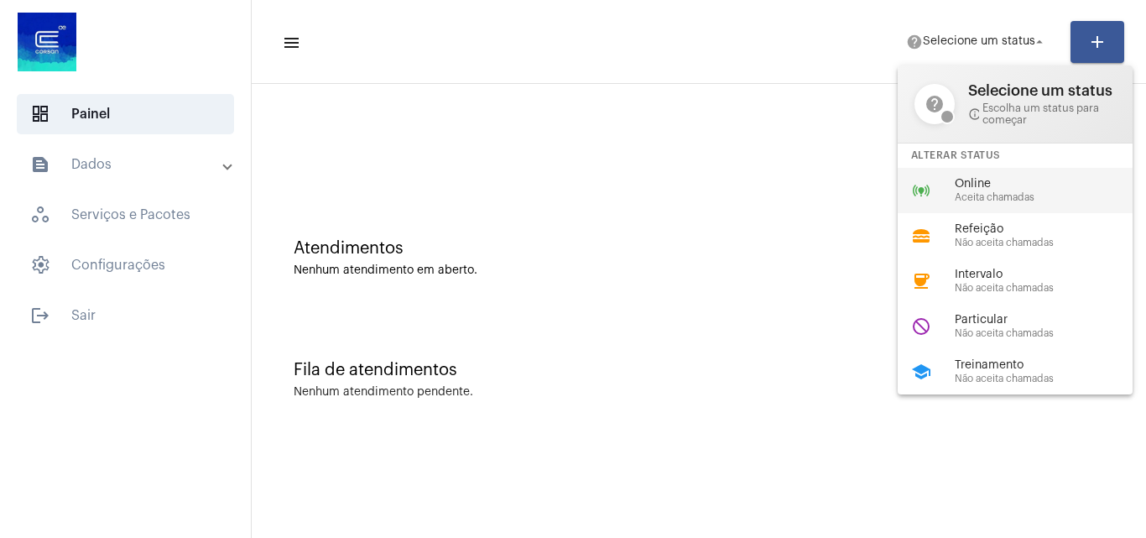
click at [995, 193] on span "Aceita chamadas" at bounding box center [1050, 197] width 191 height 11
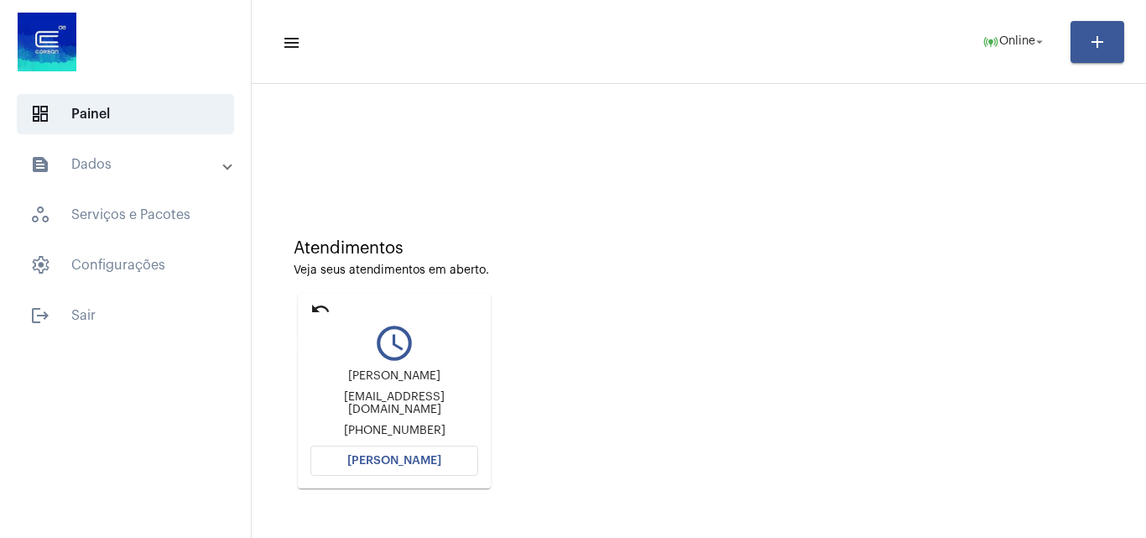
click at [322, 307] on mat-icon "undo" at bounding box center [321, 309] width 20 height 20
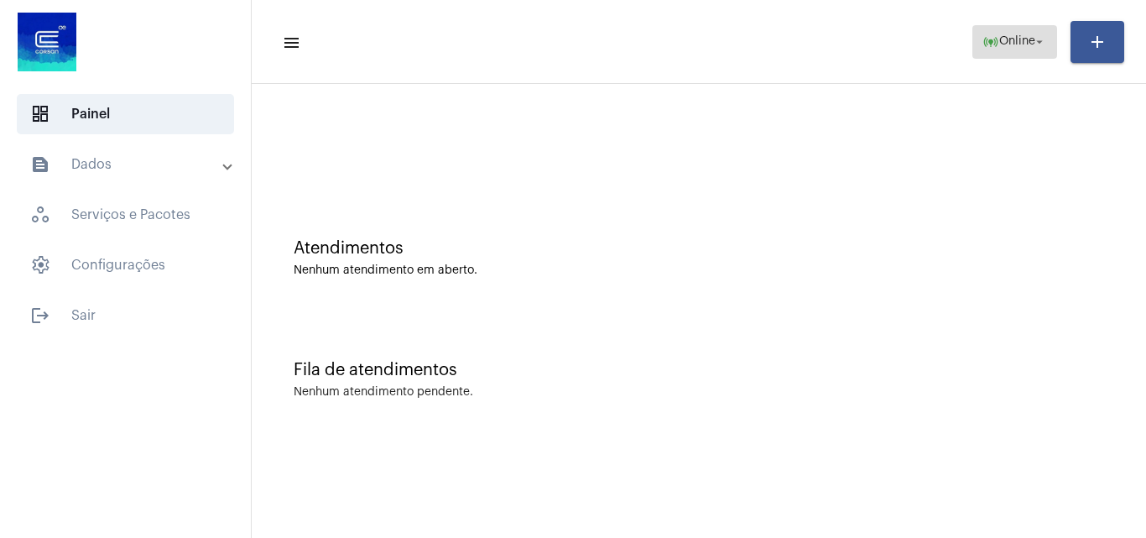
click at [1005, 44] on span "Online" at bounding box center [1018, 42] width 36 height 12
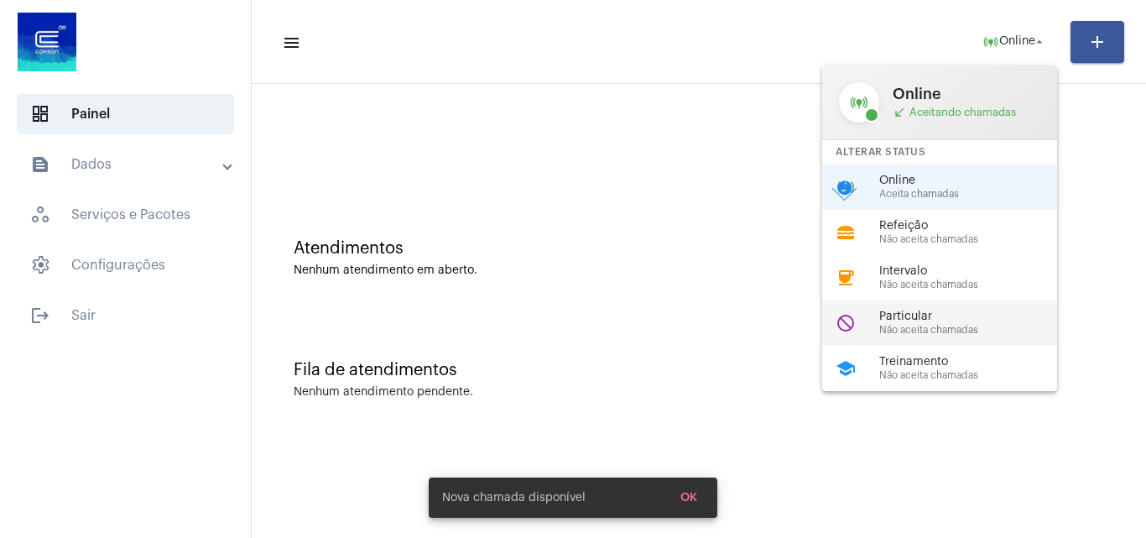
click at [948, 327] on span "Não aceita chamadas" at bounding box center [975, 330] width 191 height 11
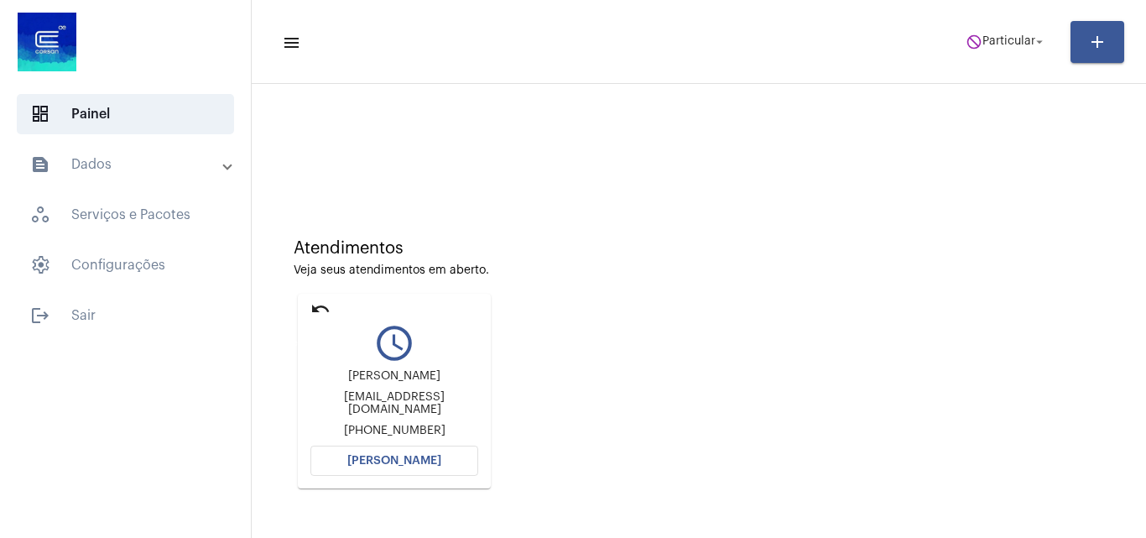
click at [316, 308] on mat-icon "undo" at bounding box center [321, 309] width 20 height 20
